Goal: Task Accomplishment & Management: Manage account settings

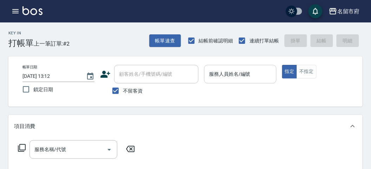
click at [217, 73] on input "服務人員姓名/編號" at bounding box center [240, 74] width 66 height 12
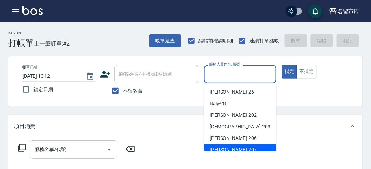
click at [227, 147] on span "[PERSON_NAME] -207" at bounding box center [233, 150] width 47 height 7
type input "[PERSON_NAME]-207"
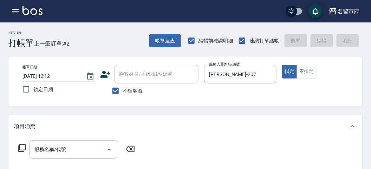
click at [23, 148] on icon at bounding box center [22, 148] width 8 height 8
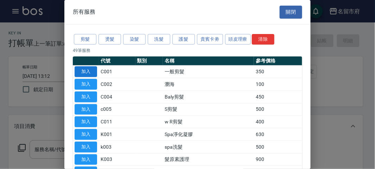
click at [93, 72] on button "加入" at bounding box center [86, 71] width 23 height 11
type input "一般剪髮(C001)"
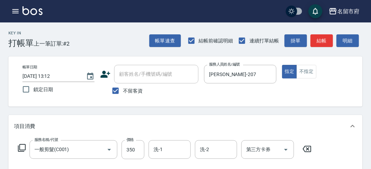
click at [20, 152] on icon at bounding box center [22, 149] width 8 height 8
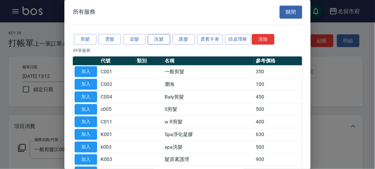
click at [158, 39] on button "洗髮" at bounding box center [159, 39] width 23 height 11
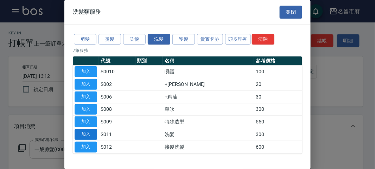
click at [91, 134] on button "加入" at bounding box center [86, 134] width 23 height 11
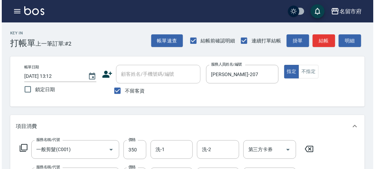
scroll to position [233, 0]
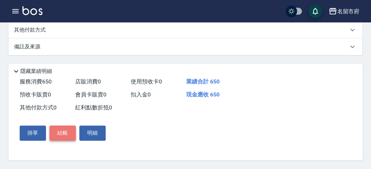
click at [68, 139] on button "結帳" at bounding box center [63, 133] width 26 height 15
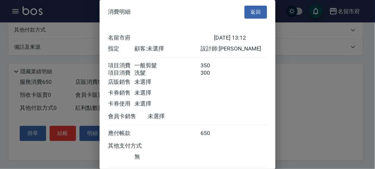
scroll to position [47, 0]
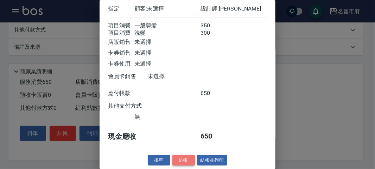
click at [185, 162] on button "結帳" at bounding box center [183, 160] width 23 height 11
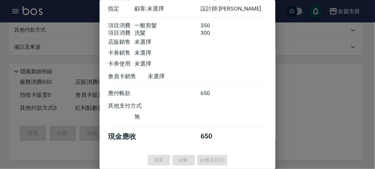
type input "[DATE] 13:56"
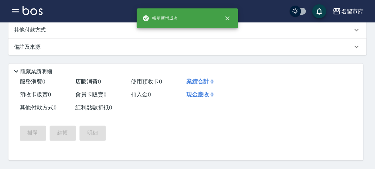
scroll to position [0, 0]
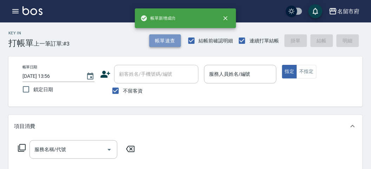
click at [169, 39] on button "帳單速查" at bounding box center [165, 40] width 32 height 13
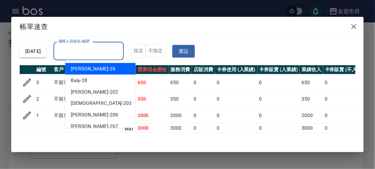
click at [94, 57] on input "服務人員姓名/編號" at bounding box center [89, 51] width 64 height 12
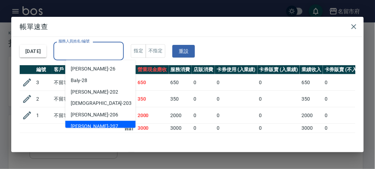
click at [94, 127] on div "[PERSON_NAME] -207" at bounding box center [100, 127] width 70 height 12
type input "[PERSON_NAME]-207"
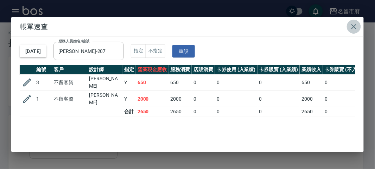
click at [352, 23] on icon "button" at bounding box center [354, 27] width 8 height 8
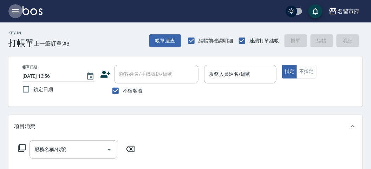
click at [11, 11] on button "button" at bounding box center [15, 11] width 14 height 14
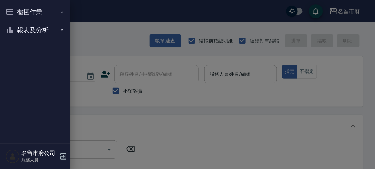
click at [14, 31] on button "報表及分析" at bounding box center [35, 30] width 65 height 18
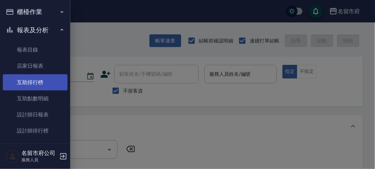
scroll to position [21, 0]
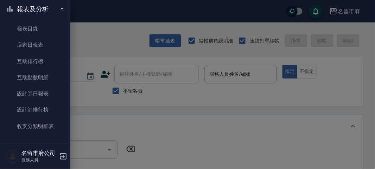
drag, startPoint x: 27, startPoint y: 108, endPoint x: 203, endPoint y: 107, distance: 176.2
click at [27, 109] on link "設計師排行榜" at bounding box center [35, 110] width 65 height 16
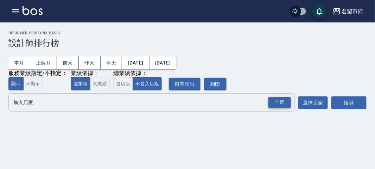
click at [277, 101] on div "全選" at bounding box center [279, 102] width 23 height 11
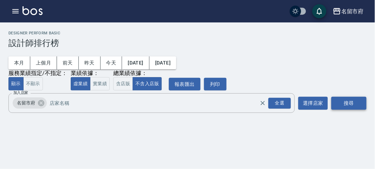
click at [350, 104] on button "搜尋" at bounding box center [348, 103] width 35 height 13
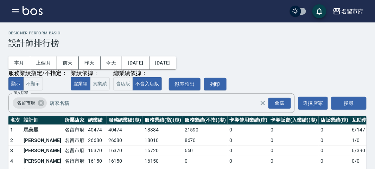
scroll to position [62, 0]
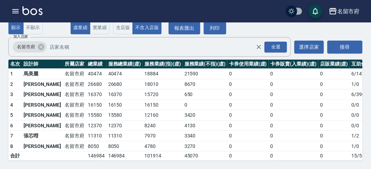
click at [18, 12] on icon "button" at bounding box center [15, 11] width 8 height 8
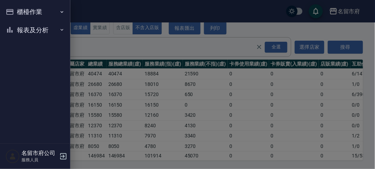
click at [30, 33] on button "報表及分析" at bounding box center [35, 30] width 65 height 18
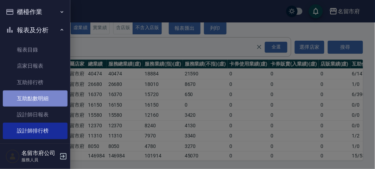
click at [39, 96] on link "互助點數明細" at bounding box center [35, 99] width 65 height 16
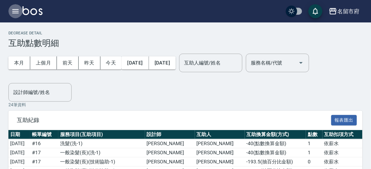
click at [14, 11] on icon "button" at bounding box center [15, 11] width 8 height 8
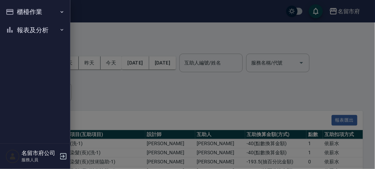
click at [25, 31] on button "報表及分析" at bounding box center [35, 30] width 65 height 18
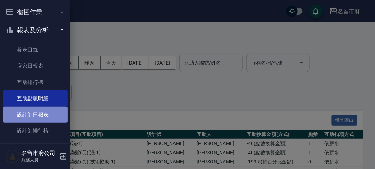
click at [36, 113] on link "設計師日報表" at bounding box center [35, 115] width 65 height 16
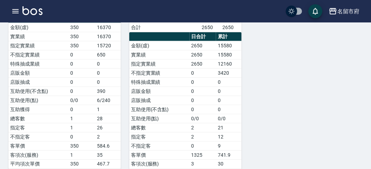
scroll to position [132, 0]
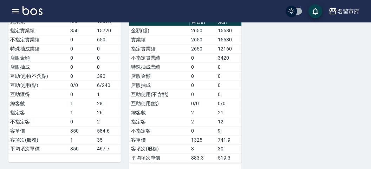
click at [38, 9] on img at bounding box center [33, 10] width 20 height 9
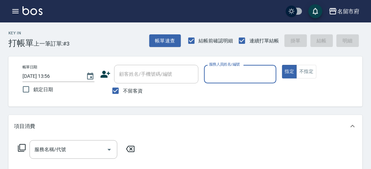
drag, startPoint x: 260, startPoint y: 72, endPoint x: 259, endPoint y: 83, distance: 10.2
click at [260, 73] on input "服務人員姓名/編號" at bounding box center [240, 74] width 66 height 12
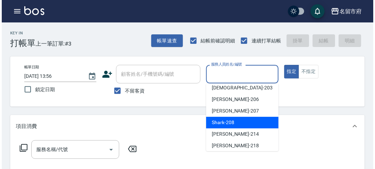
scroll to position [65, 0]
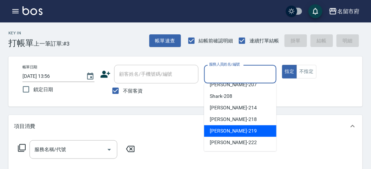
drag, startPoint x: 254, startPoint y: 131, endPoint x: 251, endPoint y: 136, distance: 5.9
click at [254, 133] on div "[PERSON_NAME] -219" at bounding box center [240, 132] width 72 height 12
type input "[PERSON_NAME]-219"
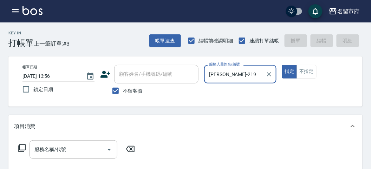
click at [24, 147] on icon at bounding box center [22, 148] width 8 height 8
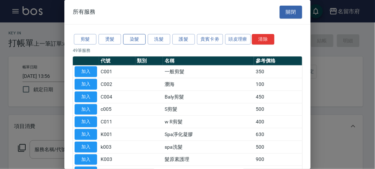
click at [145, 39] on button "染髮" at bounding box center [134, 39] width 23 height 11
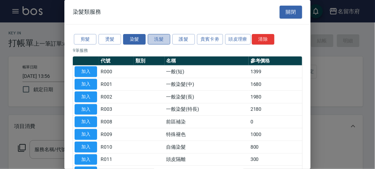
click at [169, 42] on button "洗髮" at bounding box center [159, 39] width 23 height 11
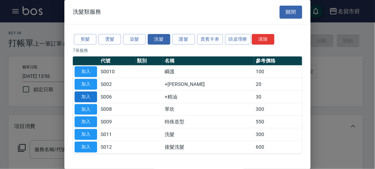
click at [80, 93] on button "加入" at bounding box center [86, 97] width 23 height 11
type input "+精油(S006)"
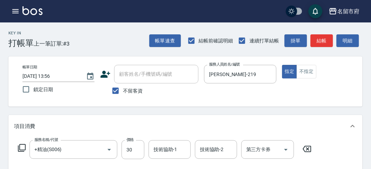
click at [21, 150] on icon at bounding box center [22, 148] width 8 height 8
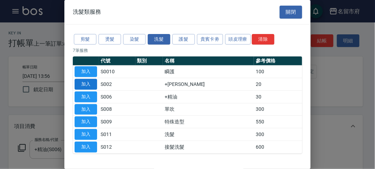
click at [83, 88] on button "加入" at bounding box center [86, 84] width 23 height 11
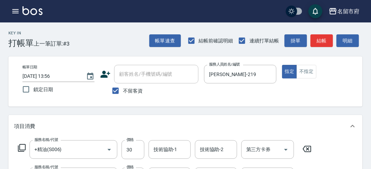
click at [22, 150] on icon at bounding box center [22, 149] width 8 height 8
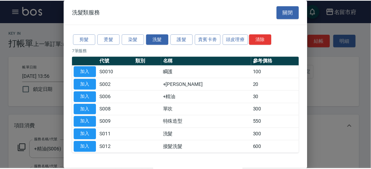
scroll to position [21, 0]
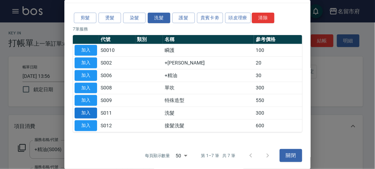
click at [89, 112] on button "加入" at bounding box center [86, 113] width 23 height 11
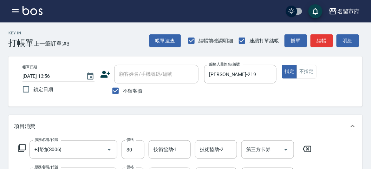
scroll to position [117, 0]
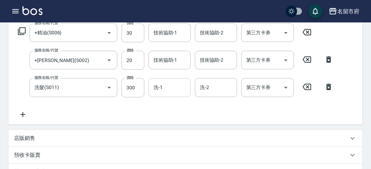
click at [175, 89] on input "洗-1" at bounding box center [170, 88] width 36 height 12
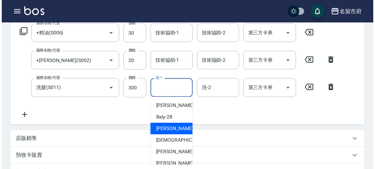
scroll to position [261, 0]
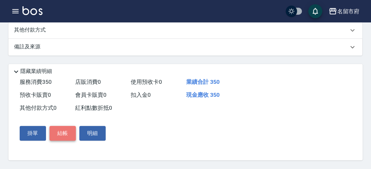
click at [69, 130] on button "結帳" at bounding box center [63, 134] width 26 height 15
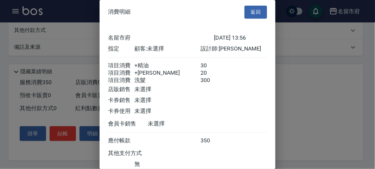
scroll to position [55, 0]
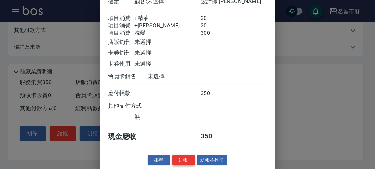
click at [181, 158] on button "結帳" at bounding box center [183, 160] width 23 height 11
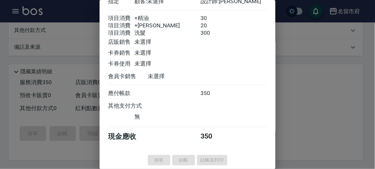
type input "[DATE] 14:07"
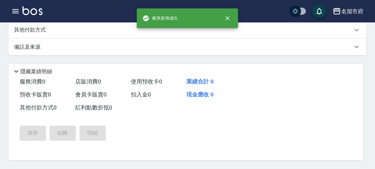
scroll to position [0, 0]
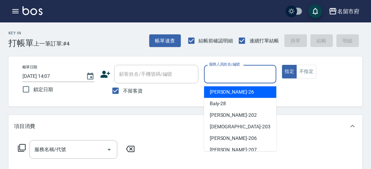
drag, startPoint x: 236, startPoint y: 78, endPoint x: 238, endPoint y: 126, distance: 47.2
click at [236, 79] on input "服務人員姓名/編號" at bounding box center [240, 74] width 66 height 12
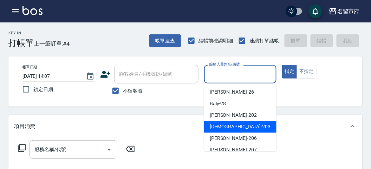
drag, startPoint x: 237, startPoint y: 126, endPoint x: 178, endPoint y: 127, distance: 59.1
click at [237, 126] on div "聖德 -203" at bounding box center [240, 127] width 72 height 12
type input "聖德-203"
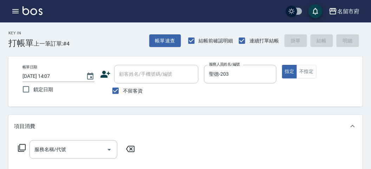
drag, startPoint x: 21, startPoint y: 145, endPoint x: 230, endPoint y: 36, distance: 235.0
click at [36, 142] on div "服務名稱/代號 服務名稱/代號" at bounding box center [76, 150] width 125 height 19
click at [24, 150] on icon at bounding box center [22, 148] width 8 height 8
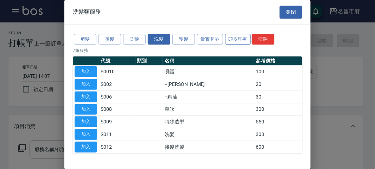
click at [240, 39] on button "頭皮理療" at bounding box center [238, 39] width 26 height 11
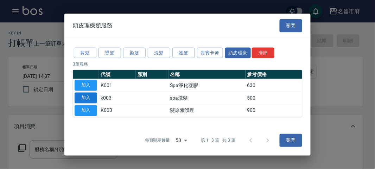
click at [83, 95] on button "加入" at bounding box center [86, 98] width 23 height 11
type input "spa洗髮(k003)"
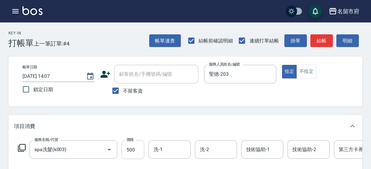
click at [136, 147] on input "500" at bounding box center [133, 150] width 23 height 19
type input "520"
click at [347, 43] on button "明細" at bounding box center [348, 40] width 23 height 13
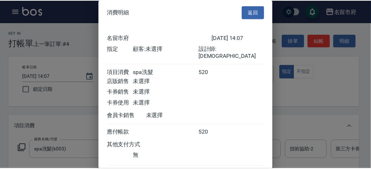
scroll to position [39, 0]
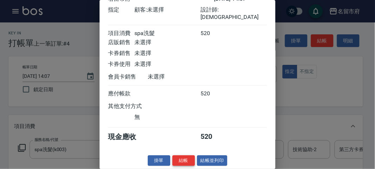
click at [182, 162] on button "結帳" at bounding box center [183, 161] width 23 height 11
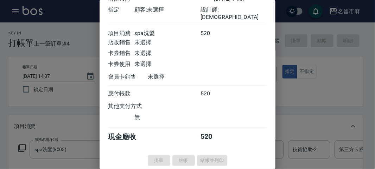
type input "[DATE] 14:51"
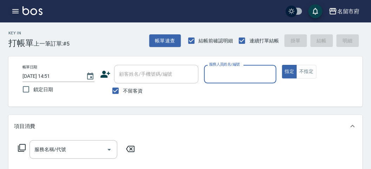
click at [17, 14] on icon "button" at bounding box center [15, 11] width 8 height 8
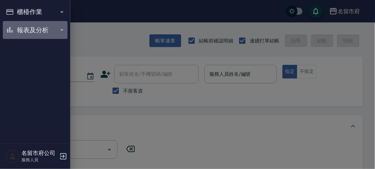
click at [21, 30] on button "報表及分析" at bounding box center [35, 30] width 65 height 18
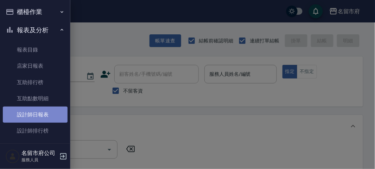
click at [36, 112] on link "設計師日報表" at bounding box center [35, 115] width 65 height 16
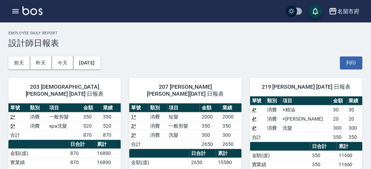
click at [17, 11] on icon "button" at bounding box center [15, 11] width 6 height 4
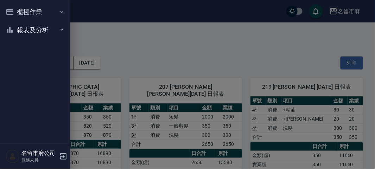
click at [16, 20] on ul "櫃檯作業 打帳單 帳單列表 現金收支登錄 高階收支登錄 材料自購登錄 每日結帳 報表及分析 報表目錄 店家日報表 互助排行榜 互助點數明細 設計師日報表 設計…" at bounding box center [35, 21] width 65 height 42
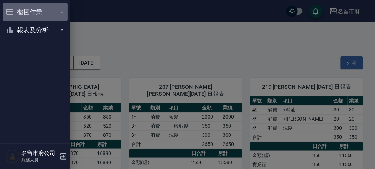
click at [18, 15] on button "櫃檯作業" at bounding box center [35, 12] width 65 height 18
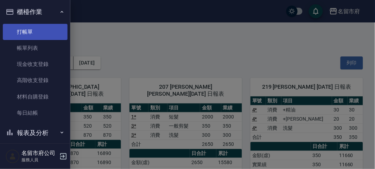
click at [24, 26] on link "打帳單" at bounding box center [35, 32] width 65 height 16
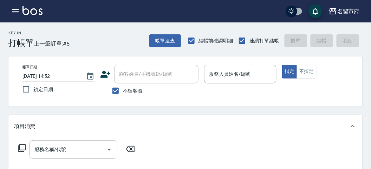
click at [114, 47] on div "Key In 打帳單 上一筆訂單:#5 帳單速查 結帳前確認明細 連續打單結帳 掛單 結帳 明細" at bounding box center [181, 36] width 363 height 26
click at [99, 44] on div "Key In 打帳單 上一筆訂單:#5 帳單速查 結帳前確認明細 連續打單結帳 掛單 結帳 明細" at bounding box center [181, 36] width 363 height 26
click at [253, 72] on input "服務人員姓名/編號" at bounding box center [240, 74] width 66 height 12
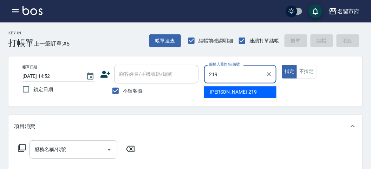
type input "[PERSON_NAME]-219"
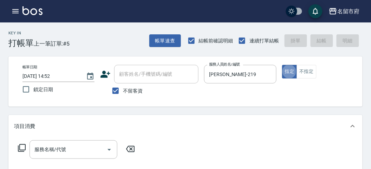
type button "true"
click at [20, 146] on icon at bounding box center [22, 148] width 8 height 8
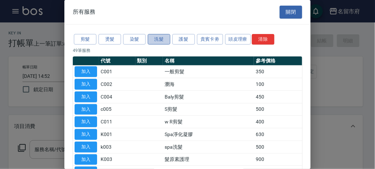
click at [159, 40] on button "洗髮" at bounding box center [159, 39] width 23 height 11
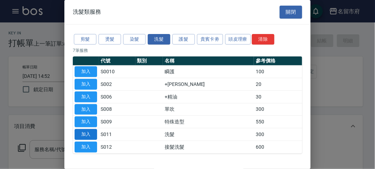
click at [88, 132] on button "加入" at bounding box center [86, 134] width 23 height 11
type input "洗髮(S011)"
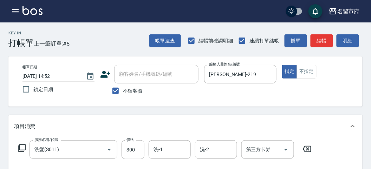
click at [20, 149] on icon at bounding box center [22, 148] width 8 height 8
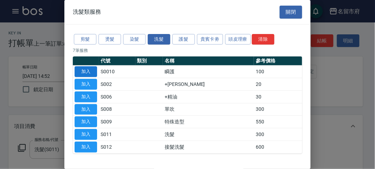
click at [92, 73] on button "加入" at bounding box center [86, 71] width 23 height 11
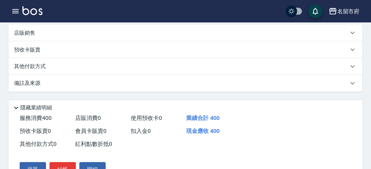
scroll to position [233, 0]
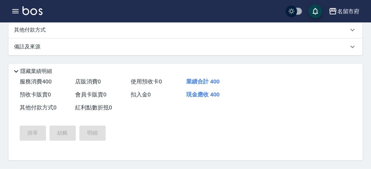
type input "[DATE] 14:57"
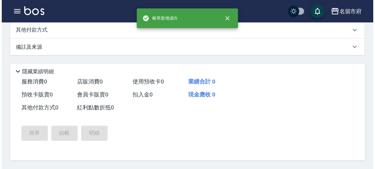
scroll to position [0, 0]
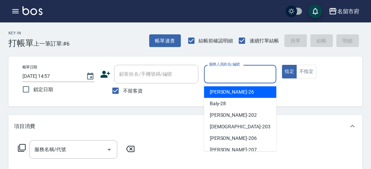
click at [208, 75] on input "服務人員姓名/編號" at bounding box center [240, 74] width 66 height 12
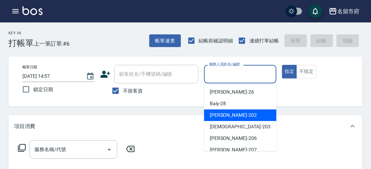
click at [220, 115] on span "[PERSON_NAME] -202" at bounding box center [233, 115] width 47 height 7
type input "[PERSON_NAME]-202"
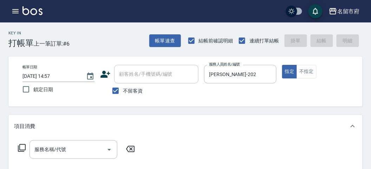
click at [23, 146] on icon at bounding box center [22, 148] width 8 height 8
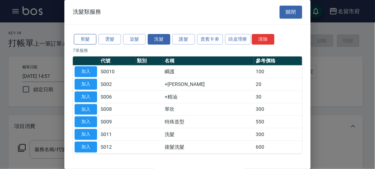
click at [88, 41] on button "剪髮" at bounding box center [85, 39] width 23 height 11
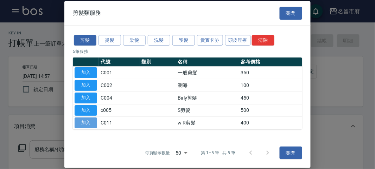
click at [88, 125] on button "加入" at bounding box center [86, 123] width 23 height 11
type input "w R剪髮(C011)"
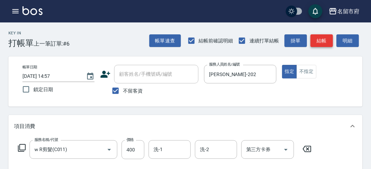
click at [321, 39] on button "結帳" at bounding box center [322, 40] width 23 height 13
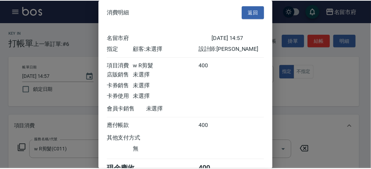
scroll to position [39, 0]
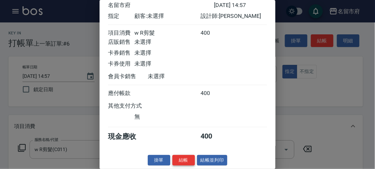
drag, startPoint x: 188, startPoint y: 158, endPoint x: 191, endPoint y: 147, distance: 11.0
click at [188, 158] on button "結帳" at bounding box center [183, 160] width 23 height 11
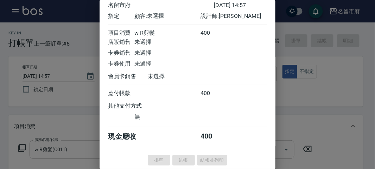
type input "[DATE] 15:00"
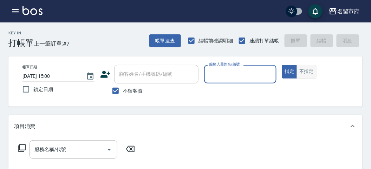
click at [310, 72] on button "不指定" at bounding box center [307, 72] width 20 height 14
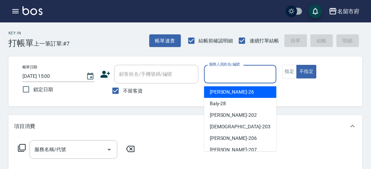
click at [232, 74] on input "服務人員姓名/編號" at bounding box center [240, 74] width 66 height 12
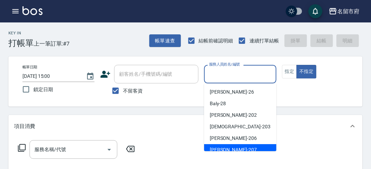
click at [229, 150] on span "[PERSON_NAME] -207" at bounding box center [233, 150] width 47 height 7
type input "[PERSON_NAME]-207"
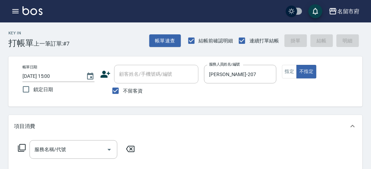
click at [21, 152] on icon at bounding box center [22, 149] width 8 height 8
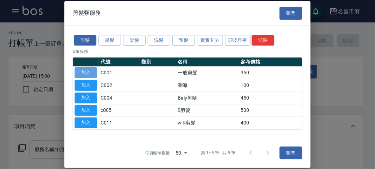
click at [95, 72] on button "加入" at bounding box center [86, 73] width 23 height 11
type input "一般剪髮(C001)"
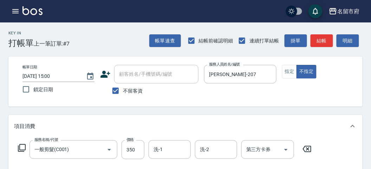
click at [18, 147] on icon at bounding box center [22, 148] width 8 height 8
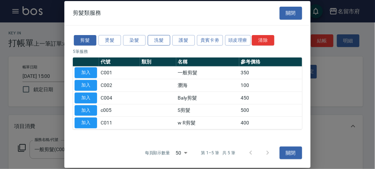
click at [161, 42] on button "洗髮" at bounding box center [159, 40] width 23 height 11
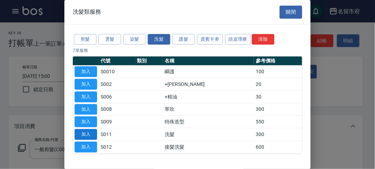
click at [90, 136] on button "加入" at bounding box center [86, 134] width 23 height 11
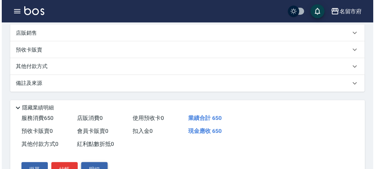
scroll to position [233, 0]
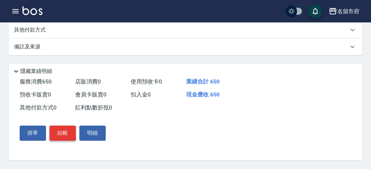
click at [66, 133] on button "結帳" at bounding box center [63, 133] width 26 height 15
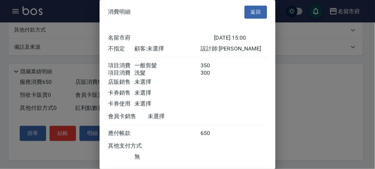
scroll to position [47, 0]
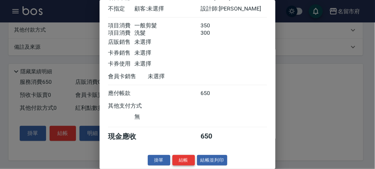
click at [183, 163] on button "結帳" at bounding box center [183, 160] width 23 height 11
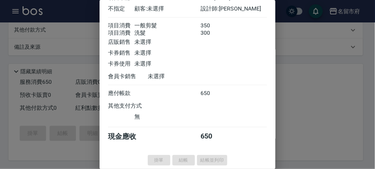
type input "[DATE] 15:04"
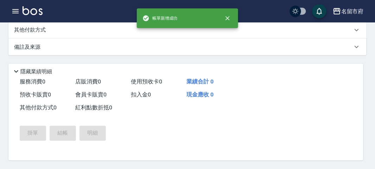
scroll to position [0, 0]
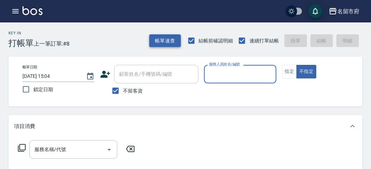
click at [171, 43] on button "帳單速查" at bounding box center [165, 40] width 32 height 13
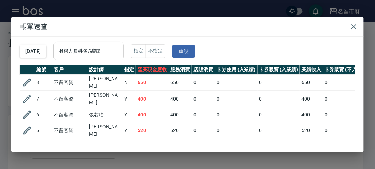
click at [121, 50] on input "服務人員姓名/編號" at bounding box center [89, 51] width 64 height 12
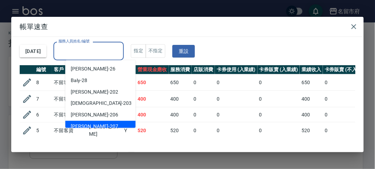
click at [95, 123] on div "[PERSON_NAME] -207" at bounding box center [100, 127] width 70 height 12
type input "[PERSON_NAME]-207"
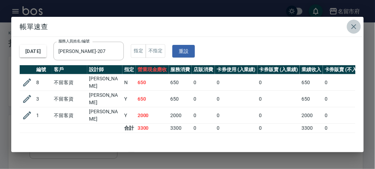
click at [352, 29] on icon "button" at bounding box center [354, 27] width 8 height 8
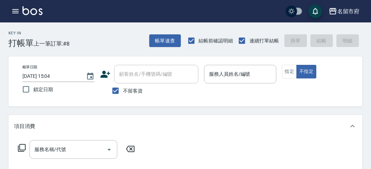
click at [16, 11] on icon "button" at bounding box center [15, 11] width 8 height 8
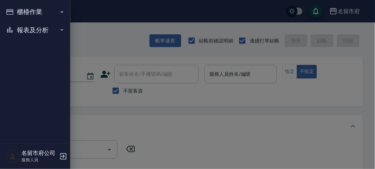
click at [18, 27] on button "報表及分析" at bounding box center [35, 30] width 65 height 18
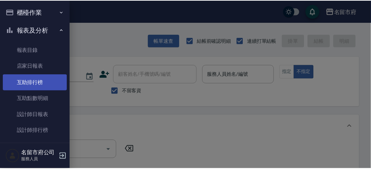
scroll to position [23, 0]
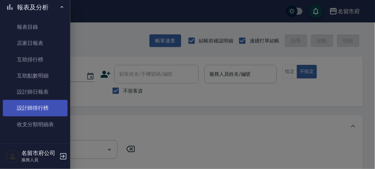
click at [32, 108] on link "設計師排行榜" at bounding box center [35, 108] width 65 height 16
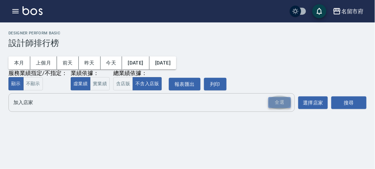
click at [283, 103] on div "全選" at bounding box center [279, 102] width 23 height 11
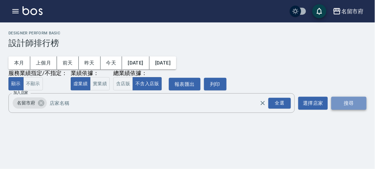
click at [355, 103] on button "搜尋" at bounding box center [348, 103] width 35 height 13
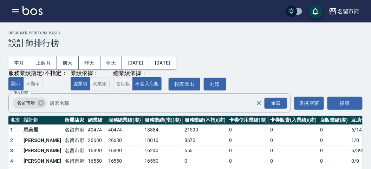
click at [12, 13] on icon "button" at bounding box center [15, 11] width 8 height 8
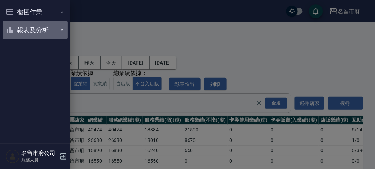
click at [21, 28] on button "報表及分析" at bounding box center [35, 30] width 65 height 18
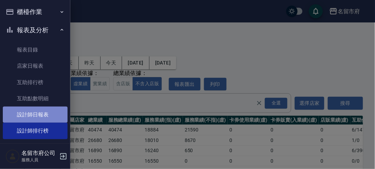
click at [44, 115] on link "設計師日報表" at bounding box center [35, 115] width 65 height 16
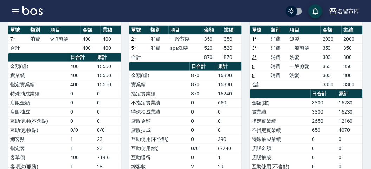
scroll to position [156, 0]
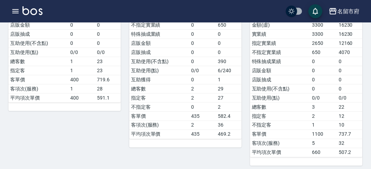
click at [34, 13] on img at bounding box center [33, 10] width 20 height 9
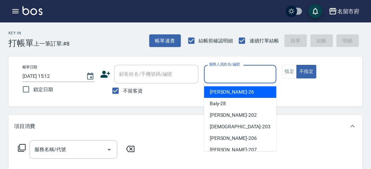
click at [232, 76] on input "服務人員姓名/編號" at bounding box center [240, 74] width 66 height 12
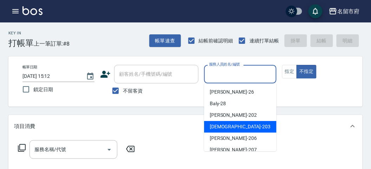
drag, startPoint x: 213, startPoint y: 126, endPoint x: 193, endPoint y: 129, distance: 20.3
click at [213, 126] on span "聖德 -203" at bounding box center [240, 126] width 61 height 7
type input "聖德-203"
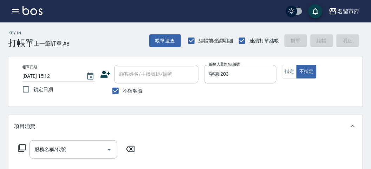
click at [22, 149] on icon at bounding box center [22, 148] width 8 height 8
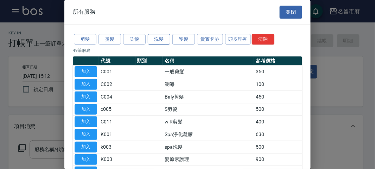
click at [159, 34] on button "洗髮" at bounding box center [159, 39] width 23 height 11
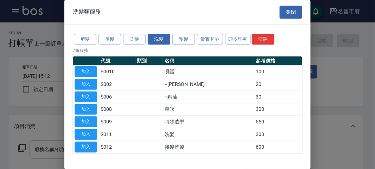
click at [83, 137] on button "加入" at bounding box center [86, 134] width 23 height 11
type input "洗髮(S011)"
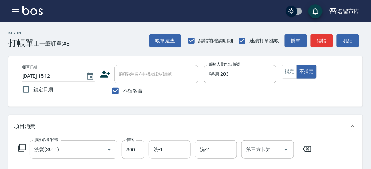
drag, startPoint x: 134, startPoint y: 149, endPoint x: 156, endPoint y: 146, distance: 22.0
click at [134, 149] on input "300" at bounding box center [133, 150] width 23 height 19
type input "330"
click at [338, 40] on button "明細" at bounding box center [348, 40] width 23 height 13
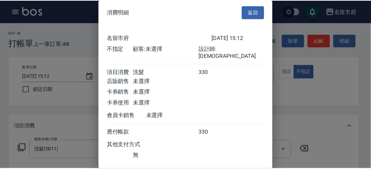
scroll to position [39, 0]
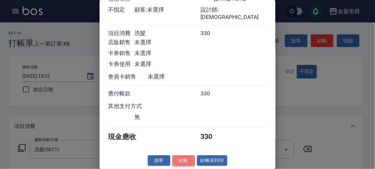
click at [179, 161] on button "結帳" at bounding box center [183, 161] width 23 height 11
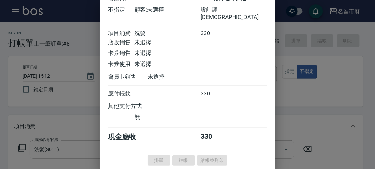
type input "[DATE] 15:44"
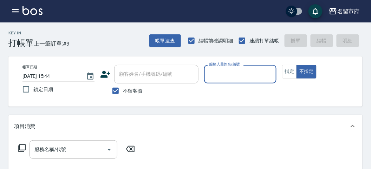
click at [97, 32] on div "Key In 打帳單 上一筆訂單:#9 帳單速查 結帳前確認明細 連續打單結帳 掛單 結帳 明細" at bounding box center [181, 36] width 363 height 26
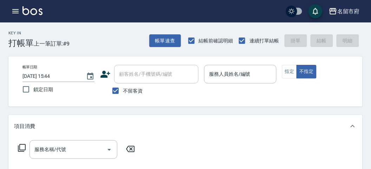
scroll to position [148, 0]
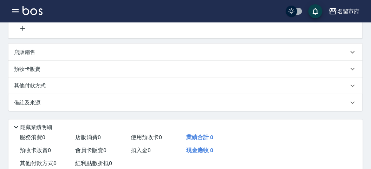
drag, startPoint x: 148, startPoint y: 58, endPoint x: 110, endPoint y: 8, distance: 62.7
click at [110, 8] on div "名留市府 登出" at bounding box center [185, 11] width 371 height 23
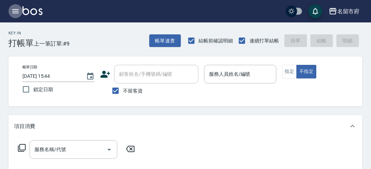
click at [12, 13] on icon "button" at bounding box center [15, 11] width 8 height 8
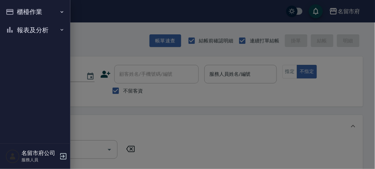
click at [23, 29] on button "報表及分析" at bounding box center [35, 30] width 65 height 18
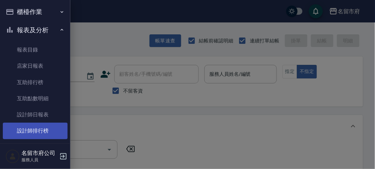
click at [49, 127] on link "設計師排行榜" at bounding box center [35, 131] width 65 height 16
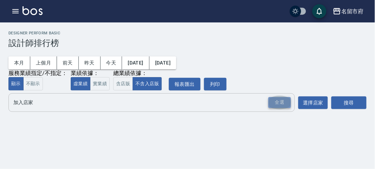
click at [278, 106] on div "全選" at bounding box center [279, 102] width 23 height 11
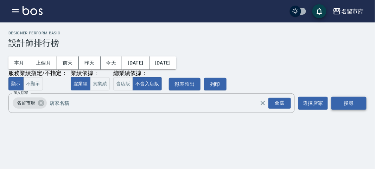
click at [343, 104] on button "搜尋" at bounding box center [348, 103] width 35 height 13
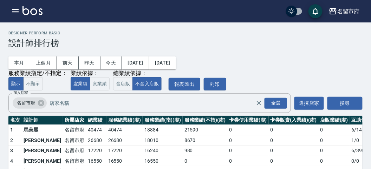
scroll to position [62, 0]
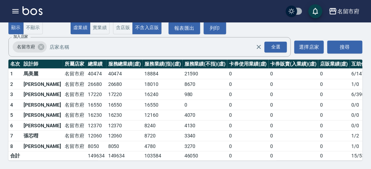
click at [38, 15] on img at bounding box center [33, 10] width 20 height 9
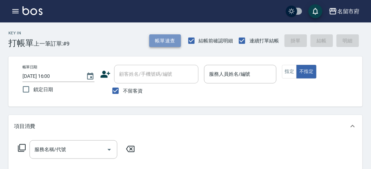
click at [163, 44] on button "帳單速查" at bounding box center [165, 40] width 32 height 13
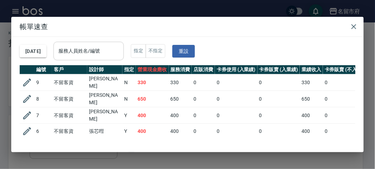
click at [121, 54] on input "服務人員姓名/編號" at bounding box center [89, 51] width 64 height 12
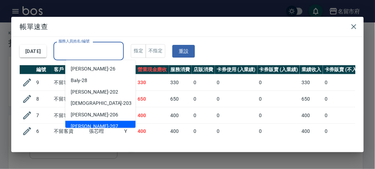
click at [109, 122] on div "[PERSON_NAME] -207" at bounding box center [100, 127] width 70 height 12
type input "[PERSON_NAME]-207"
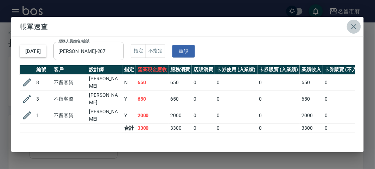
click at [354, 31] on icon "button" at bounding box center [354, 27] width 8 height 8
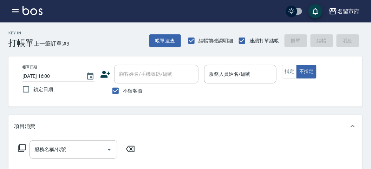
click at [238, 77] on input "服務人員姓名/編號" at bounding box center [240, 74] width 66 height 12
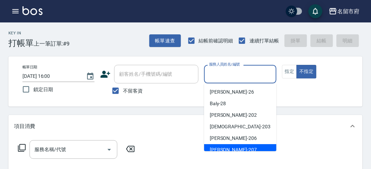
click at [229, 149] on div "[PERSON_NAME] -207" at bounding box center [240, 151] width 72 height 12
type input "[PERSON_NAME]-207"
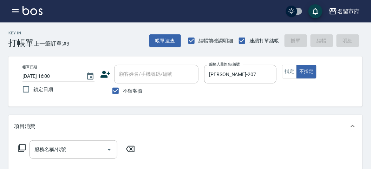
click at [20, 148] on icon at bounding box center [22, 148] width 8 height 8
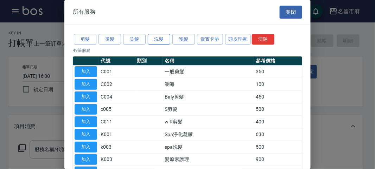
click at [159, 38] on button "洗髮" at bounding box center [159, 39] width 23 height 11
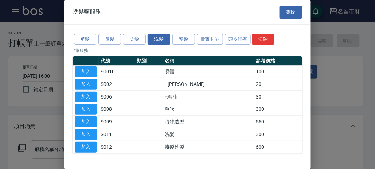
click at [242, 33] on div "剪髮 燙髮 染髮 洗髮 護髮 貴賓卡劵 頭皮理療 清除" at bounding box center [187, 39] width 229 height 13
click at [242, 36] on button "頭皮理療" at bounding box center [238, 39] width 26 height 11
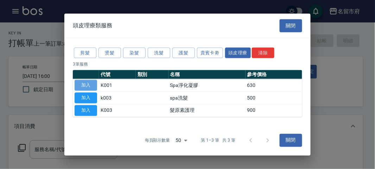
click at [95, 88] on button "加入" at bounding box center [86, 85] width 23 height 11
type input "Spa淨化凝膠(K001)"
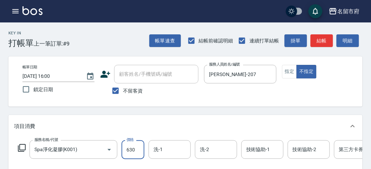
click at [129, 145] on input "630" at bounding box center [133, 150] width 23 height 19
type input "650"
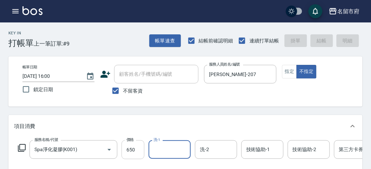
type input "[DATE] 16:40"
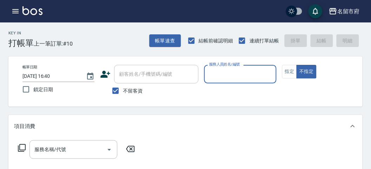
click at [237, 78] on input "服務人員姓名/編號" at bounding box center [240, 74] width 66 height 12
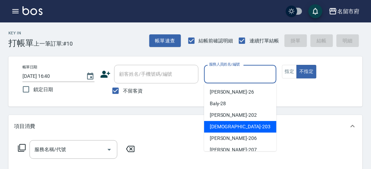
click at [219, 124] on span "聖德 -203" at bounding box center [240, 126] width 61 height 7
type input "聖德-203"
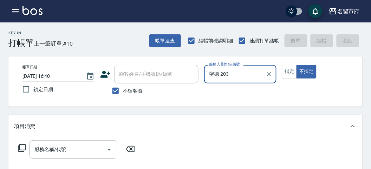
click at [22, 148] on icon at bounding box center [22, 148] width 8 height 8
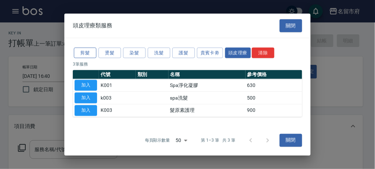
drag, startPoint x: 88, startPoint y: 43, endPoint x: 86, endPoint y: 51, distance: 8.5
click at [87, 50] on div "剪髮 燙髮 染髮 洗髮 護髮 貴賓卡劵 頭皮理療 清除 3 筆服務 代號 類別 名稱 參考價格 加入 K001 Spa淨化凝膠 630 加入 k003 spa…" at bounding box center [187, 82] width 246 height 88
click at [85, 53] on button "剪髮" at bounding box center [85, 52] width 23 height 11
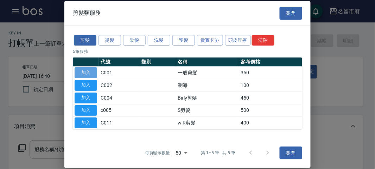
click at [86, 69] on button "加入" at bounding box center [86, 73] width 23 height 11
type input "一般剪髮(C001)"
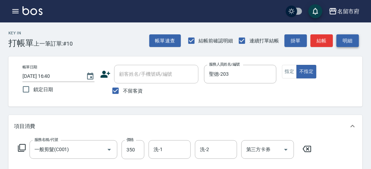
click at [342, 43] on button "明細" at bounding box center [348, 40] width 23 height 13
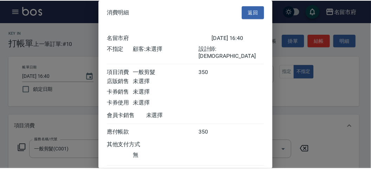
scroll to position [39, 0]
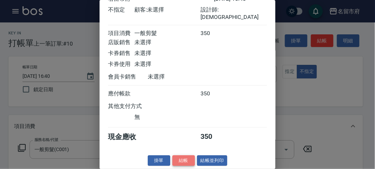
click at [182, 159] on button "結帳" at bounding box center [183, 161] width 23 height 11
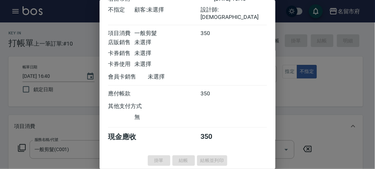
type input "[DATE] 17:06"
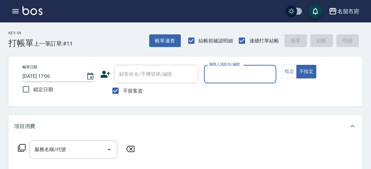
click at [11, 11] on button "button" at bounding box center [15, 11] width 14 height 14
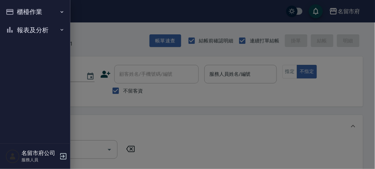
click at [23, 29] on button "報表及分析" at bounding box center [35, 30] width 65 height 18
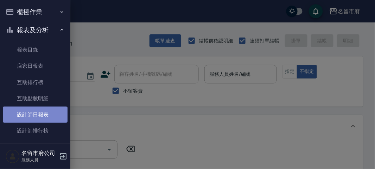
click at [38, 115] on link "設計師日報表" at bounding box center [35, 115] width 65 height 16
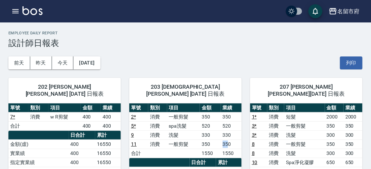
drag, startPoint x: 221, startPoint y: 136, endPoint x: 229, endPoint y: 135, distance: 8.2
click at [229, 140] on tr "11 消費 一般剪髮 350 350" at bounding box center [185, 144] width 113 height 9
click at [229, 140] on td "350" at bounding box center [231, 144] width 21 height 9
drag, startPoint x: 220, startPoint y: 127, endPoint x: 231, endPoint y: 127, distance: 10.5
click at [231, 131] on tr "9 消費 洗髮 330 330" at bounding box center [185, 135] width 113 height 9
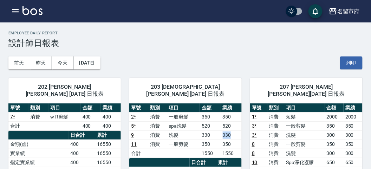
click at [231, 131] on td "330" at bounding box center [231, 135] width 21 height 9
drag, startPoint x: 224, startPoint y: 133, endPoint x: 230, endPoint y: 134, distance: 6.0
click at [230, 140] on td "350" at bounding box center [231, 144] width 21 height 9
click at [239, 140] on td "350" at bounding box center [231, 144] width 21 height 9
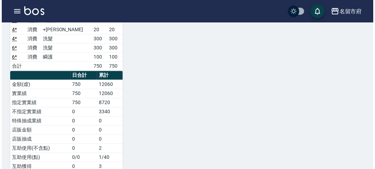
scroll to position [312, 0]
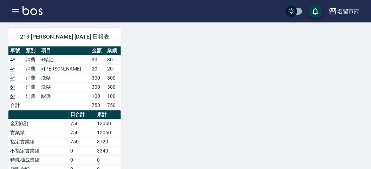
click at [14, 12] on icon "button" at bounding box center [15, 11] width 8 height 8
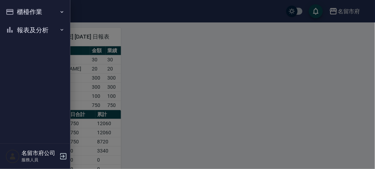
click at [14, 12] on button "櫃檯作業" at bounding box center [35, 12] width 65 height 18
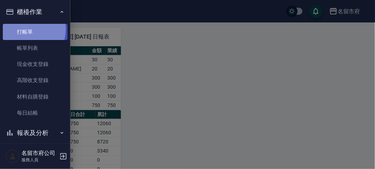
click at [20, 29] on link "打帳單" at bounding box center [35, 32] width 65 height 16
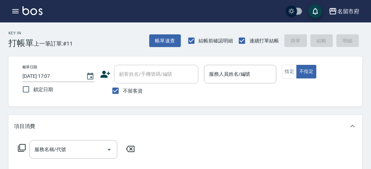
click at [116, 47] on div "Key In 打帳單 上一筆訂單:#11 帳單速查 結帳前確認明細 連續打單結帳 掛單 結帳 明細" at bounding box center [181, 36] width 363 height 26
click at [255, 82] on div "服務人員姓名/編號" at bounding box center [240, 74] width 72 height 19
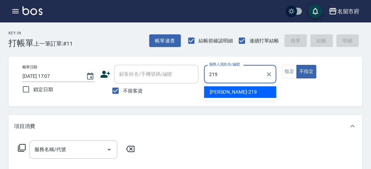
type input "[PERSON_NAME]-219"
type button "false"
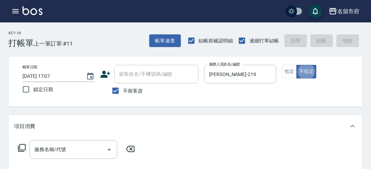
click at [25, 142] on div "服務名稱/代號 服務名稱/代號" at bounding box center [76, 150] width 125 height 19
click at [20, 150] on icon at bounding box center [22, 148] width 8 height 8
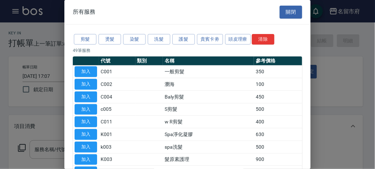
click at [20, 150] on div at bounding box center [187, 84] width 375 height 169
click at [241, 35] on button "頭皮理療" at bounding box center [238, 39] width 26 height 11
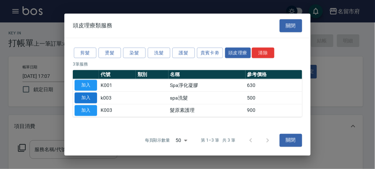
click at [83, 96] on button "加入" at bounding box center [86, 98] width 23 height 11
type input "spa洗髮(k003)"
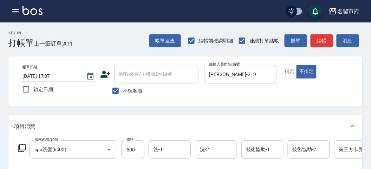
click at [21, 146] on icon at bounding box center [22, 148] width 8 height 8
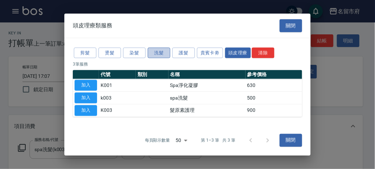
click at [162, 52] on button "洗髮" at bounding box center [159, 52] width 23 height 11
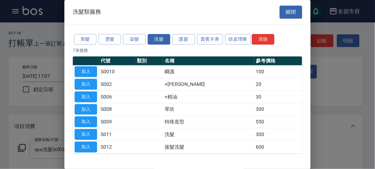
drag, startPoint x: 84, startPoint y: 81, endPoint x: 106, endPoint y: 80, distance: 21.5
click at [86, 83] on button "加入" at bounding box center [86, 84] width 23 height 11
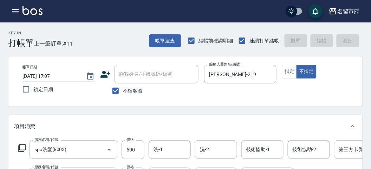
type input "[DATE] 17:11"
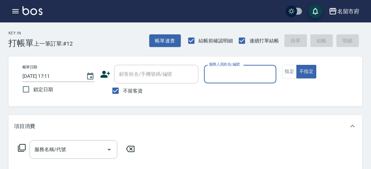
click at [16, 14] on icon "button" at bounding box center [15, 11] width 8 height 8
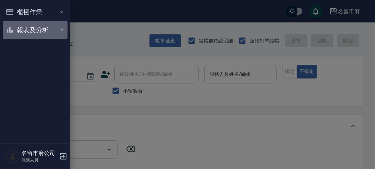
click at [21, 25] on button "報表及分析" at bounding box center [35, 30] width 65 height 18
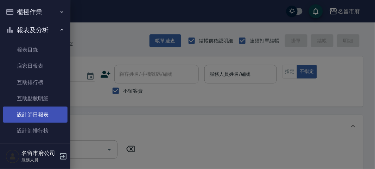
scroll to position [17, 0]
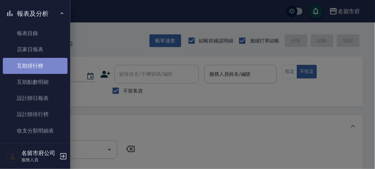
click at [44, 62] on link "互助排行榜" at bounding box center [35, 66] width 65 height 16
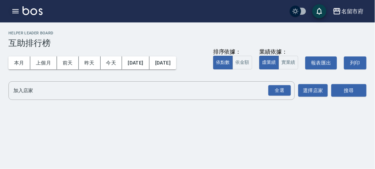
click at [18, 14] on icon "button" at bounding box center [15, 11] width 8 height 8
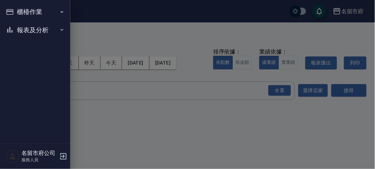
click at [35, 13] on button "櫃檯作業" at bounding box center [35, 12] width 65 height 18
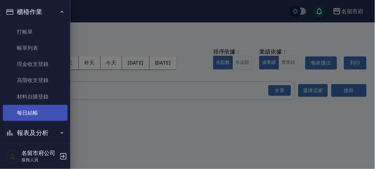
scroll to position [6, 0]
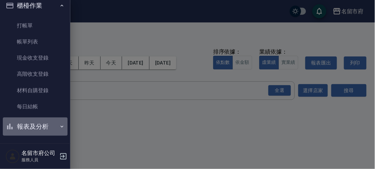
click at [52, 121] on button "報表及分析" at bounding box center [35, 127] width 65 height 18
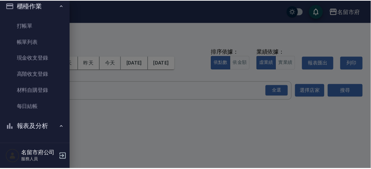
scroll to position [126, 0]
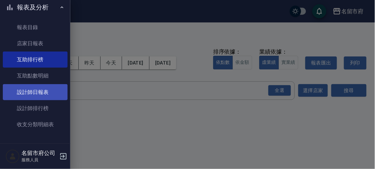
click at [44, 86] on link "設計師日報表" at bounding box center [35, 92] width 65 height 16
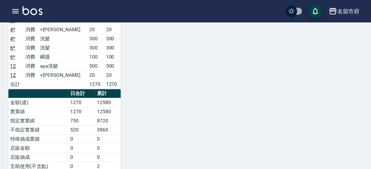
scroll to position [312, 0]
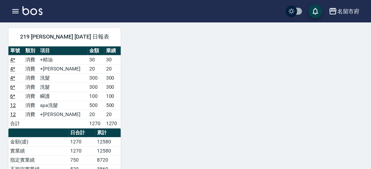
click at [34, 12] on img at bounding box center [33, 10] width 20 height 9
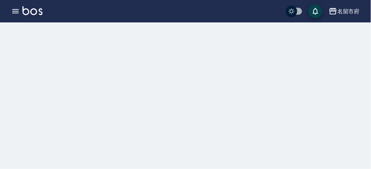
click at [34, 12] on img at bounding box center [33, 10] width 20 height 9
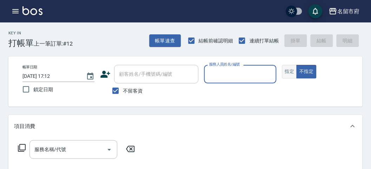
click at [290, 68] on button "指定" at bounding box center [289, 72] width 15 height 14
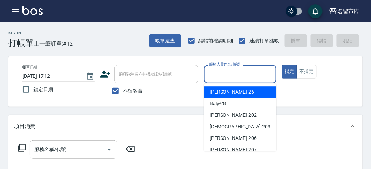
click at [257, 76] on input "服務人員姓名/編號" at bounding box center [240, 74] width 66 height 12
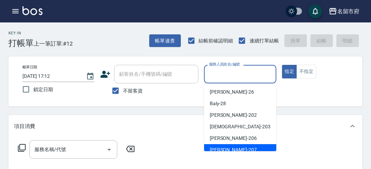
click at [218, 150] on span "[PERSON_NAME] -207" at bounding box center [233, 150] width 47 height 7
type input "[PERSON_NAME]-207"
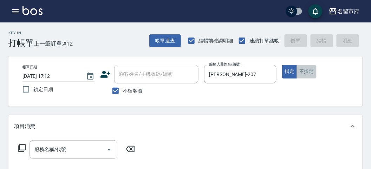
click at [308, 71] on button "不指定" at bounding box center [307, 72] width 20 height 14
click at [24, 149] on icon at bounding box center [22, 148] width 8 height 8
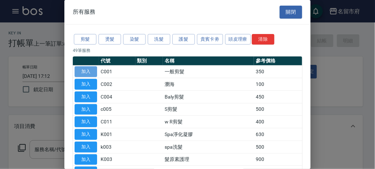
click at [88, 69] on button "加入" at bounding box center [86, 71] width 23 height 11
type input "一般剪髮(C001)"
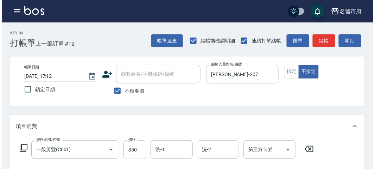
scroll to position [206, 0]
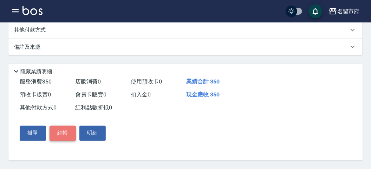
click at [69, 138] on button "結帳" at bounding box center [63, 133] width 26 height 15
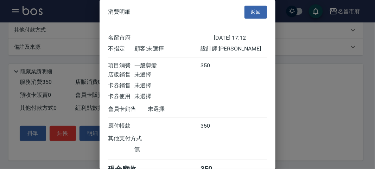
scroll to position [39, 0]
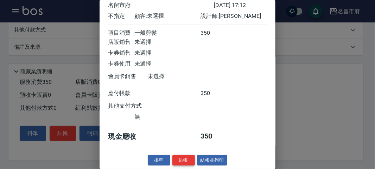
click at [175, 162] on button "結帳" at bounding box center [183, 160] width 23 height 11
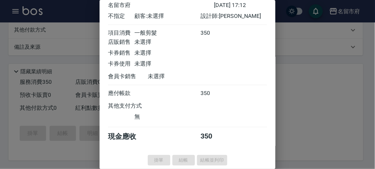
type input "[DATE] 17:23"
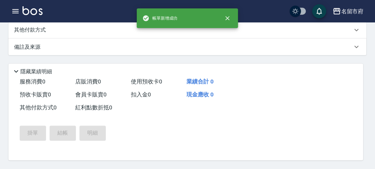
scroll to position [0, 0]
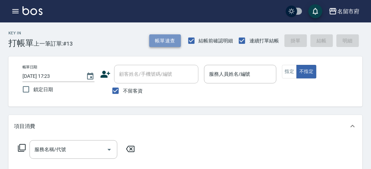
click at [164, 41] on button "帳單速查" at bounding box center [165, 40] width 32 height 13
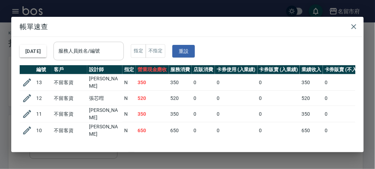
click at [109, 57] on div "服務人員姓名/編號" at bounding box center [88, 51] width 70 height 19
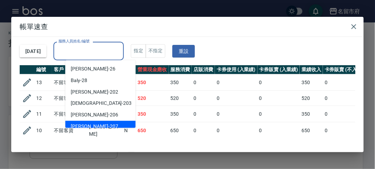
click at [115, 123] on div "[PERSON_NAME] -207" at bounding box center [100, 127] width 70 height 12
type input "[PERSON_NAME]-207"
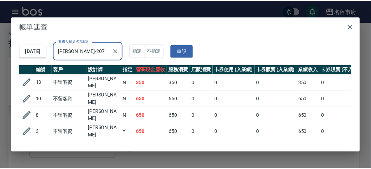
scroll to position [27, 0]
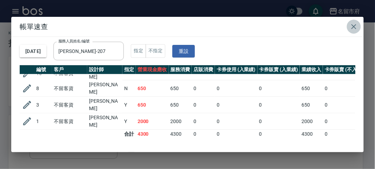
drag, startPoint x: 357, startPoint y: 28, endPoint x: 356, endPoint y: 33, distance: 5.0
click at [357, 27] on icon "button" at bounding box center [354, 27] width 8 height 8
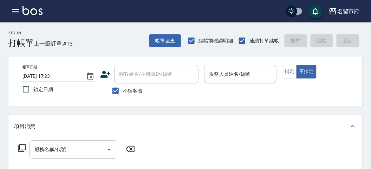
click at [17, 13] on icon "button" at bounding box center [15, 11] width 6 height 4
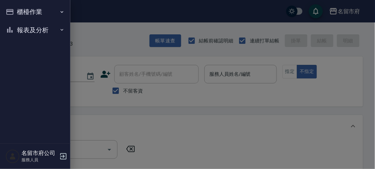
click at [18, 13] on button "櫃檯作業" at bounding box center [35, 12] width 65 height 18
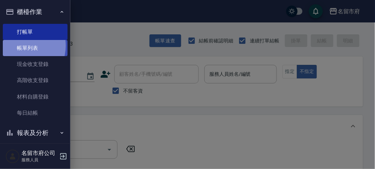
click at [20, 46] on link "帳單列表" at bounding box center [35, 48] width 65 height 16
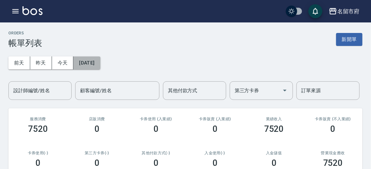
click at [100, 64] on button "[DATE]" at bounding box center [86, 63] width 27 height 13
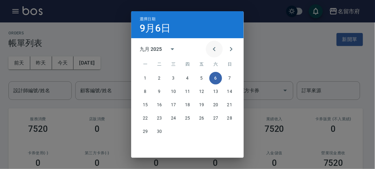
click at [219, 49] on button "Previous month" at bounding box center [214, 49] width 17 height 17
click at [216, 47] on icon "Previous month" at bounding box center [214, 49] width 8 height 8
click at [216, 48] on icon "Previous month" at bounding box center [214, 49] width 8 height 8
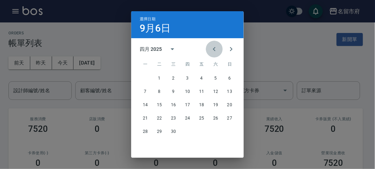
click at [216, 48] on icon "Previous month" at bounding box center [214, 49] width 8 height 8
click at [229, 80] on button "2" at bounding box center [229, 78] width 13 height 13
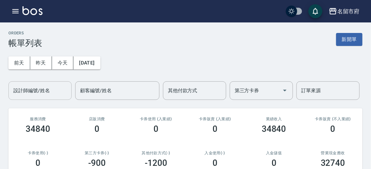
click at [25, 97] on div "設計師編號/姓名" at bounding box center [39, 91] width 63 height 19
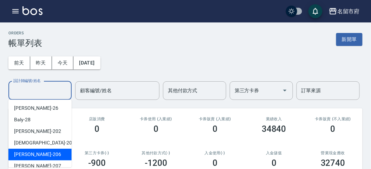
click at [64, 152] on div "[PERSON_NAME] -206" at bounding box center [39, 155] width 63 height 12
type input "[PERSON_NAME]-206"
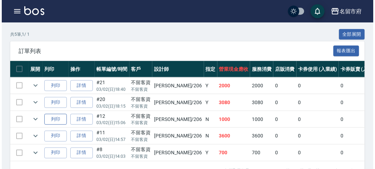
scroll to position [181, 0]
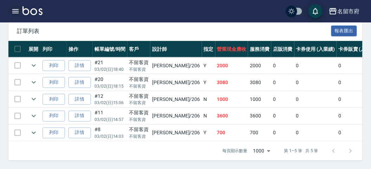
click at [16, 11] on icon "button" at bounding box center [15, 11] width 8 height 8
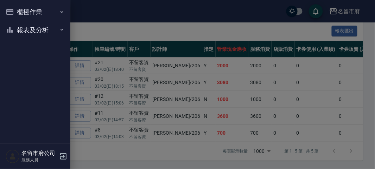
click at [16, 11] on nav "櫃檯作業 打帳單 帳單列表 現金收支登錄 高階收支登錄 材料自購登錄 每日結帳 報表及分析 報表目錄 店家日報表 互助排行榜 互助點數明細 設計師日報表 設計…" at bounding box center [35, 72] width 70 height 144
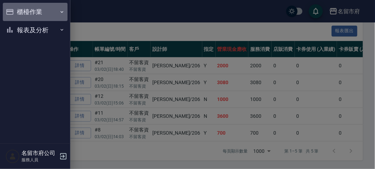
click at [26, 14] on button "櫃檯作業" at bounding box center [35, 12] width 65 height 18
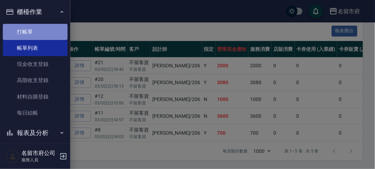
click at [36, 33] on link "打帳單" at bounding box center [35, 32] width 65 height 16
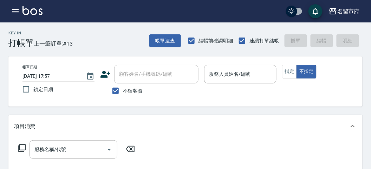
drag, startPoint x: 171, startPoint y: 11, endPoint x: 176, endPoint y: 97, distance: 86.3
click at [176, 97] on div "不留客資" at bounding box center [149, 91] width 98 height 15
click at [231, 82] on div "服務人員姓名/編號" at bounding box center [240, 74] width 72 height 19
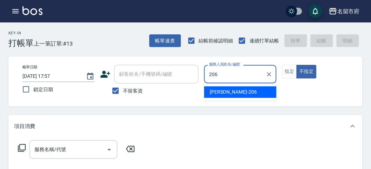
type input "[PERSON_NAME]-206"
type button "false"
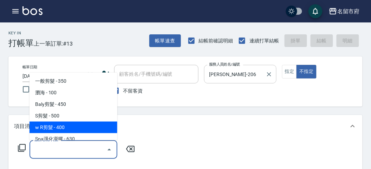
scroll to position [27, 0]
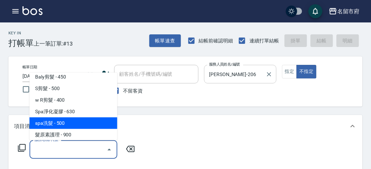
type input "spa洗髮(k003)"
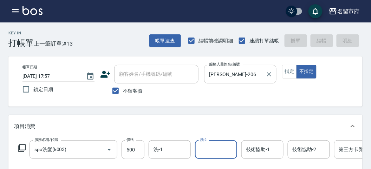
type input "[DATE] 18:08"
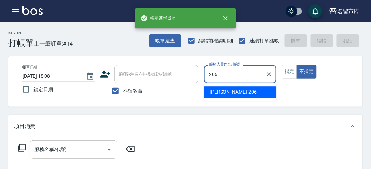
type input "[PERSON_NAME]-206"
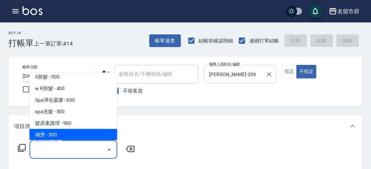
scroll to position [51, 0]
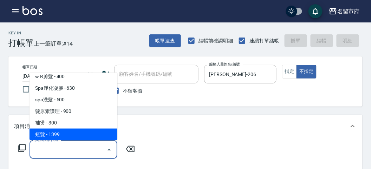
type input "短髮(P001)"
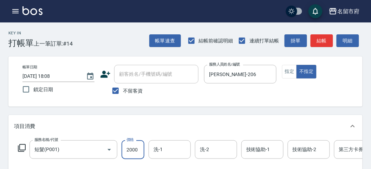
type input "2000"
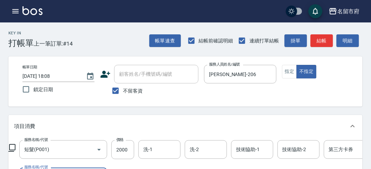
scroll to position [92, 0]
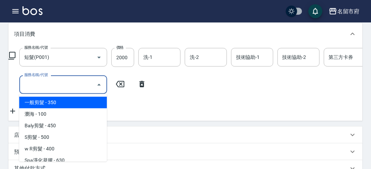
type input "一般剪髮(C001)"
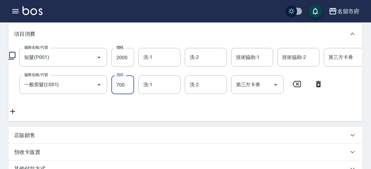
type input "700"
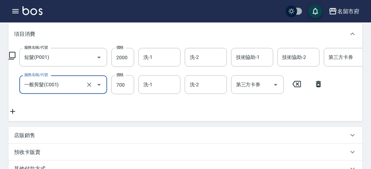
click at [82, 83] on input "一般剪髮(C001)" at bounding box center [54, 85] width 62 height 12
click at [87, 88] on button "Clear" at bounding box center [89, 85] width 10 height 10
click at [95, 87] on icon "Open" at bounding box center [99, 85] width 8 height 8
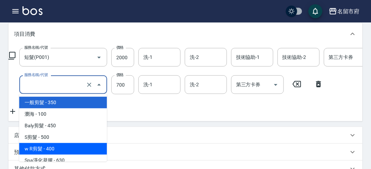
click at [66, 150] on span "w R剪髮 - 400" at bounding box center [63, 149] width 88 height 12
type input "w R剪髮(C011)"
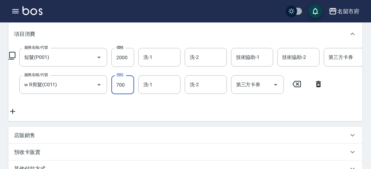
type input "700"
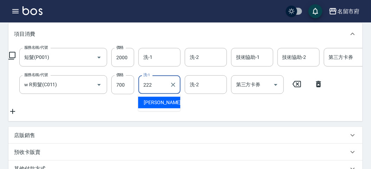
type input "[PERSON_NAME]-222"
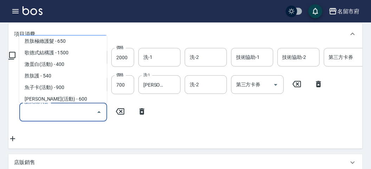
scroll to position [490, 0]
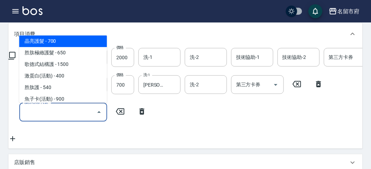
type input "晶亮護髮(T005)"
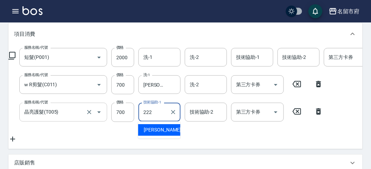
type input "[PERSON_NAME]-222"
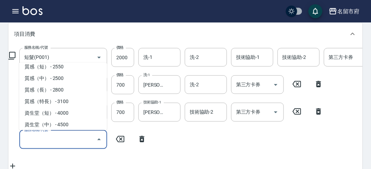
scroll to position [213, 0]
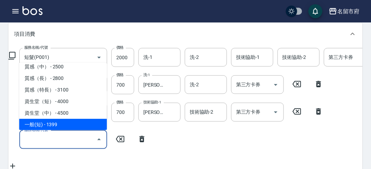
type input "一般(短)(R000)"
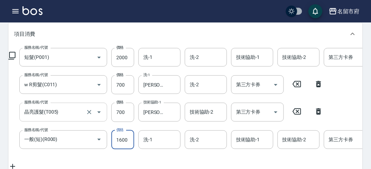
type input "1600"
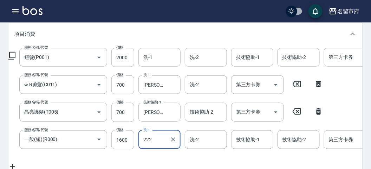
type input "[PERSON_NAME]-222"
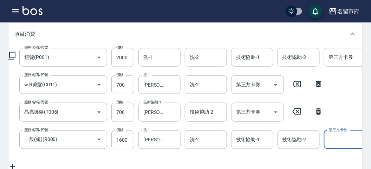
scroll to position [96, 0]
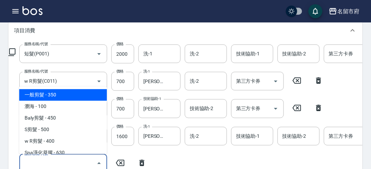
type input "一般剪髮(C001)"
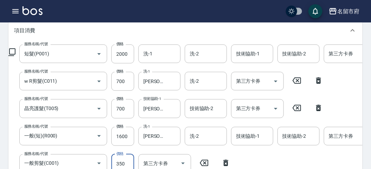
scroll to position [100, 0]
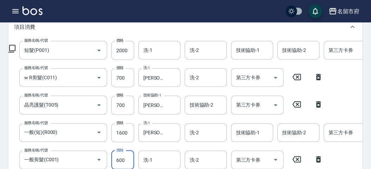
type input "600"
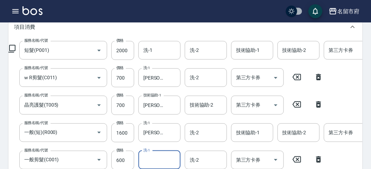
scroll to position [0, 0]
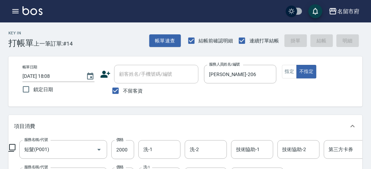
type input "[DATE] 18:10"
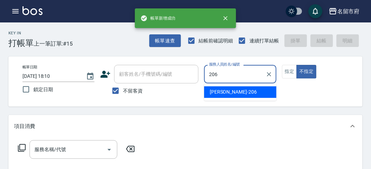
type input "[PERSON_NAME]-206"
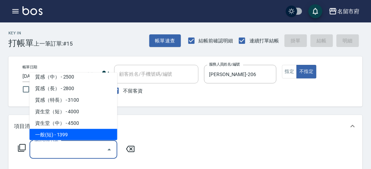
scroll to position [225, 0]
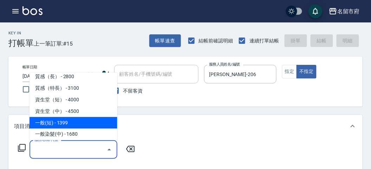
type input "一般(短)(R000)"
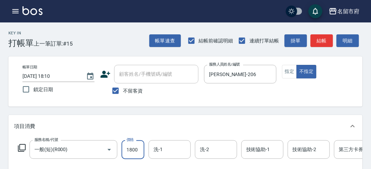
type input "1800"
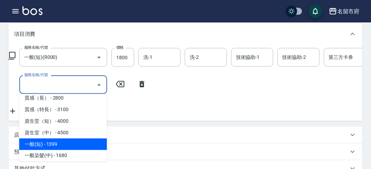
type input "一般(短)(R000)"
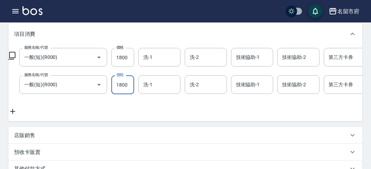
type input "1800"
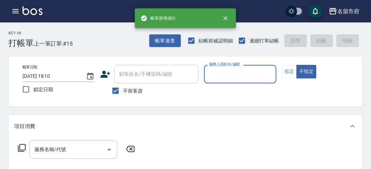
scroll to position [0, 0]
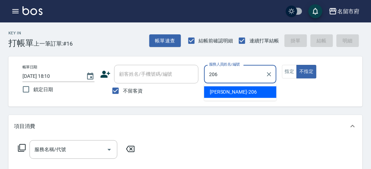
type input "[PERSON_NAME]-206"
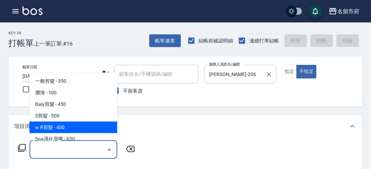
type input "w R剪髮(C011)"
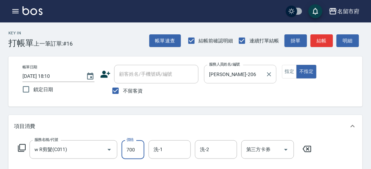
type input "700"
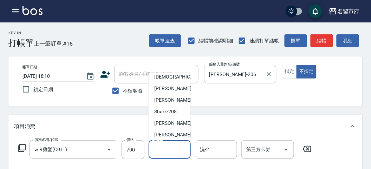
scroll to position [51, 0]
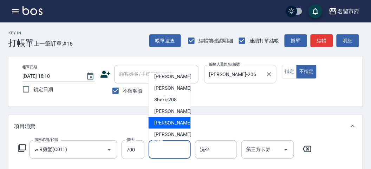
type input "Min Min-218"
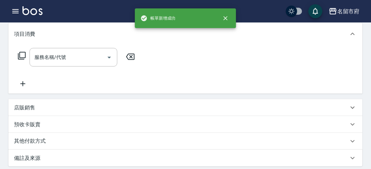
scroll to position [0, 0]
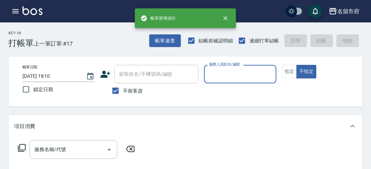
click at [17, 7] on icon "button" at bounding box center [15, 11] width 8 height 8
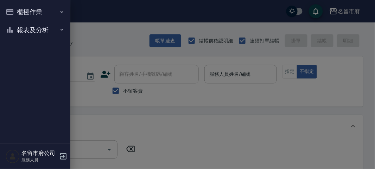
drag, startPoint x: 18, startPoint y: 7, endPoint x: 27, endPoint y: 19, distance: 15.0
click at [18, 8] on button "櫃檯作業" at bounding box center [35, 12] width 65 height 18
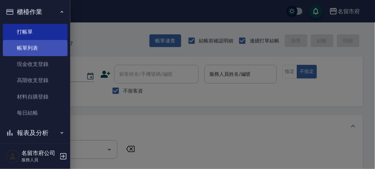
click at [40, 44] on link "帳單列表" at bounding box center [35, 48] width 65 height 16
click at [34, 49] on link "帳單列表" at bounding box center [35, 48] width 65 height 16
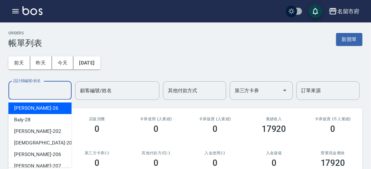
drag, startPoint x: 39, startPoint y: 87, endPoint x: 45, endPoint y: 92, distance: 8.2
click at [39, 86] on div "設計師編號/姓名 設計師編號/姓名" at bounding box center [39, 91] width 63 height 19
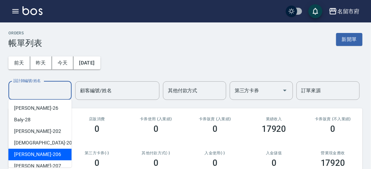
click at [46, 149] on div "[PERSON_NAME] -206" at bounding box center [39, 155] width 63 height 12
type input "[PERSON_NAME]-206"
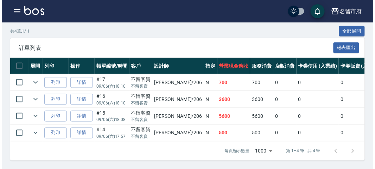
scroll to position [125, 0]
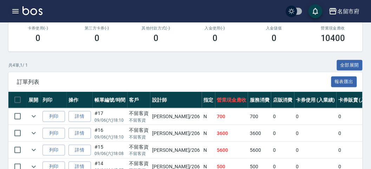
click at [13, 9] on icon "button" at bounding box center [15, 11] width 6 height 4
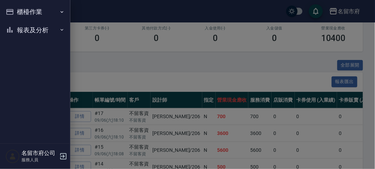
click at [13, 9] on button "櫃檯作業" at bounding box center [35, 12] width 65 height 18
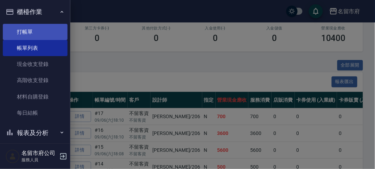
click at [26, 29] on link "打帳單" at bounding box center [35, 32] width 65 height 16
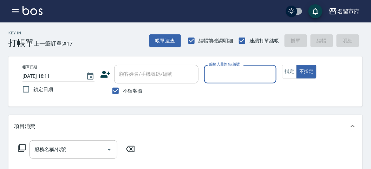
drag, startPoint x: 242, startPoint y: 79, endPoint x: 235, endPoint y: 79, distance: 7.0
click at [242, 79] on input "服務人員姓名/編號" at bounding box center [240, 74] width 66 height 12
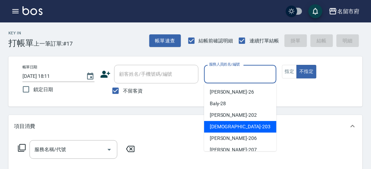
drag, startPoint x: 206, startPoint y: 127, endPoint x: 39, endPoint y: 118, distance: 167.2
click at [206, 127] on div "聖德 -203" at bounding box center [240, 127] width 72 height 12
type input "聖德-203"
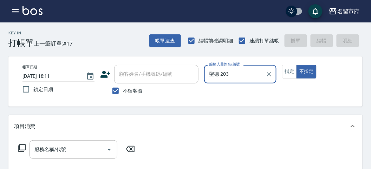
click at [22, 142] on div "服務名稱/代號 服務名稱/代號" at bounding box center [76, 150] width 125 height 19
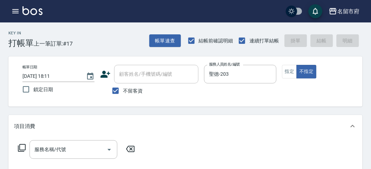
click at [22, 150] on icon at bounding box center [22, 148] width 8 height 8
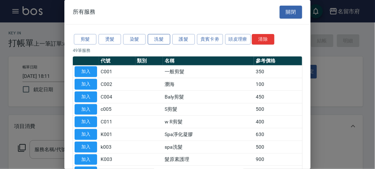
click at [156, 44] on div "剪髮 燙髮 染髮 洗髮 護髮 貴賓卡劵 頭皮理療 清除" at bounding box center [187, 39] width 229 height 13
click at [155, 43] on button "洗髮" at bounding box center [159, 39] width 23 height 11
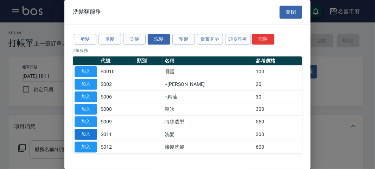
click at [77, 135] on button "加入" at bounding box center [86, 134] width 23 height 11
type input "洗髮(S011)"
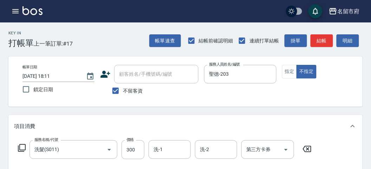
click at [19, 147] on icon at bounding box center [22, 148] width 8 height 8
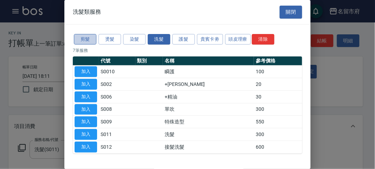
click at [91, 40] on button "剪髮" at bounding box center [85, 39] width 23 height 11
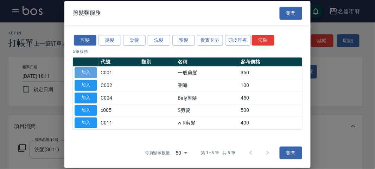
click at [86, 68] on button "加入" at bounding box center [86, 73] width 23 height 11
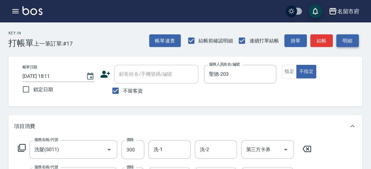
click at [353, 43] on button "明細" at bounding box center [348, 40] width 23 height 13
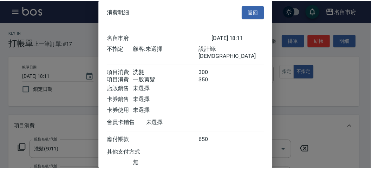
scroll to position [47, 0]
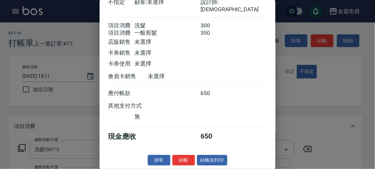
click at [184, 157] on button "結帳" at bounding box center [183, 160] width 23 height 11
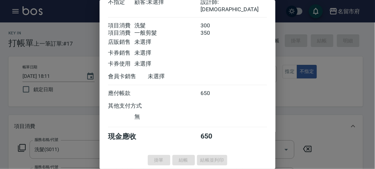
type input "[DATE] 18:13"
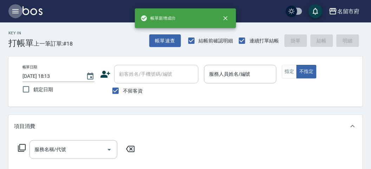
click at [15, 7] on button "button" at bounding box center [15, 11] width 14 height 14
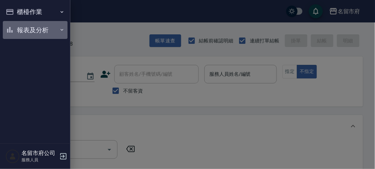
click at [22, 29] on button "報表及分析" at bounding box center [35, 30] width 65 height 18
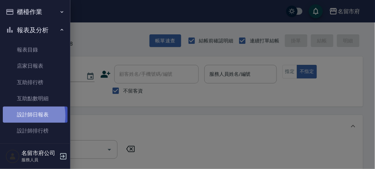
click at [18, 116] on link "設計師日報表" at bounding box center [35, 115] width 65 height 16
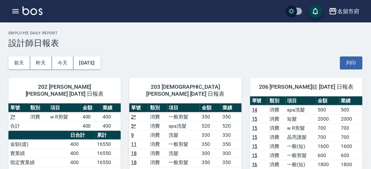
click at [19, 13] on icon "button" at bounding box center [15, 11] width 8 height 8
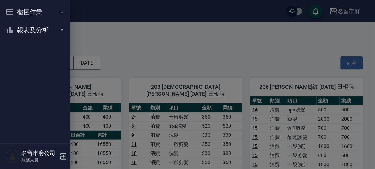
click at [19, 13] on button "櫃檯作業" at bounding box center [35, 12] width 65 height 18
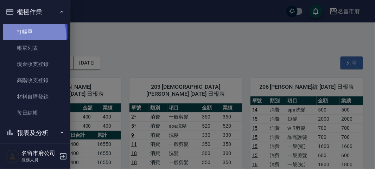
click at [25, 36] on link "打帳單" at bounding box center [35, 32] width 65 height 16
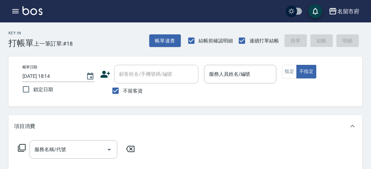
drag, startPoint x: 109, startPoint y: 35, endPoint x: 127, endPoint y: 6, distance: 34.4
click at [109, 36] on div "Key In 打帳單 上一筆訂單:#18 帳單速查 結帳前確認明細 連續打單結帳 掛單 結帳 明細" at bounding box center [181, 36] width 363 height 26
click at [16, 9] on icon "button" at bounding box center [15, 11] width 6 height 4
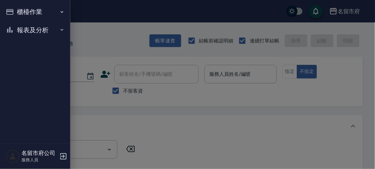
click at [16, 9] on button "櫃檯作業" at bounding box center [35, 12] width 65 height 18
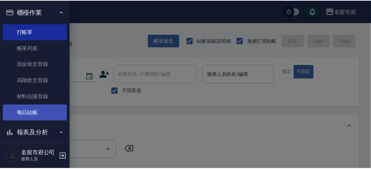
scroll to position [6, 0]
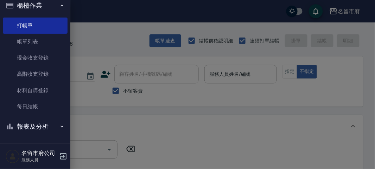
click at [49, 128] on button "報表及分析" at bounding box center [35, 127] width 65 height 18
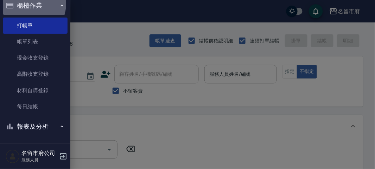
click at [30, 4] on button "櫃檯作業" at bounding box center [35, 5] width 65 height 18
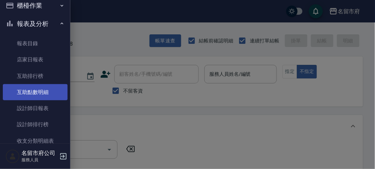
click at [42, 92] on link "互助點數明細" at bounding box center [35, 92] width 65 height 16
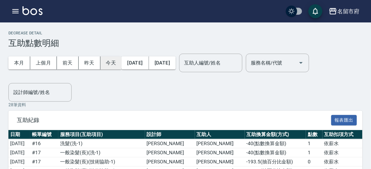
click at [110, 59] on button "今天" at bounding box center [111, 63] width 21 height 13
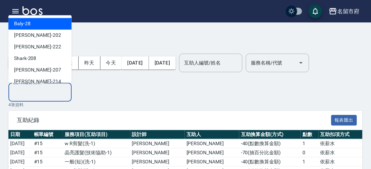
click at [36, 92] on input "設計師編號/姓名" at bounding box center [40, 93] width 57 height 12
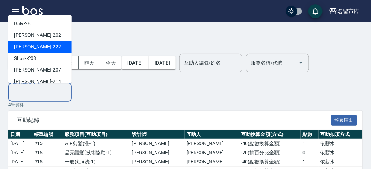
scroll to position [65, 0]
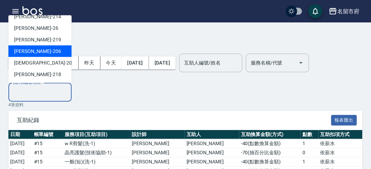
click at [42, 51] on div "[PERSON_NAME] -206" at bounding box center [39, 52] width 63 height 12
type input "[PERSON_NAME]-206"
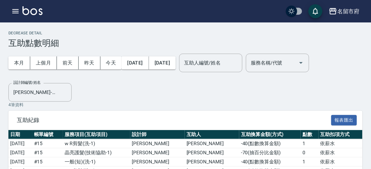
click at [103, 102] on p "4 筆資料" at bounding box center [185, 105] width 354 height 6
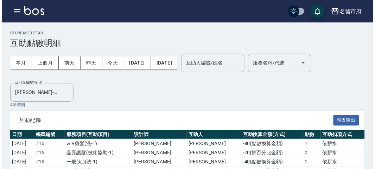
scroll to position [32, 0]
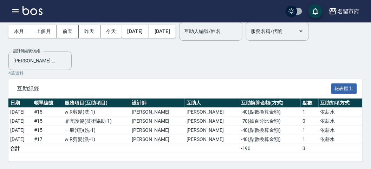
click at [236, 73] on p "4 筆資料" at bounding box center [185, 73] width 354 height 6
click at [14, 11] on icon "button" at bounding box center [15, 11] width 6 height 4
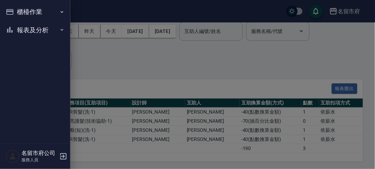
click at [17, 11] on button "櫃檯作業" at bounding box center [35, 12] width 65 height 18
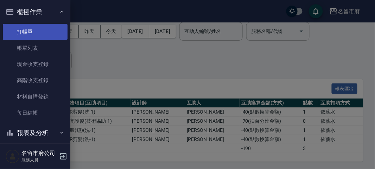
click at [39, 34] on link "打帳單" at bounding box center [35, 32] width 65 height 16
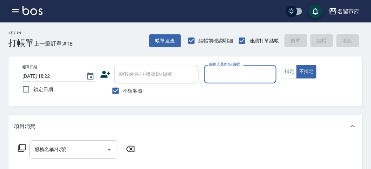
click at [15, 12] on icon "button" at bounding box center [15, 11] width 8 height 8
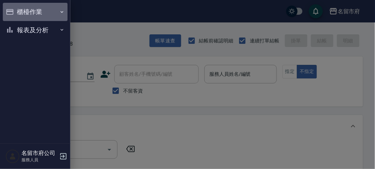
click at [25, 11] on button "櫃檯作業" at bounding box center [35, 12] width 65 height 18
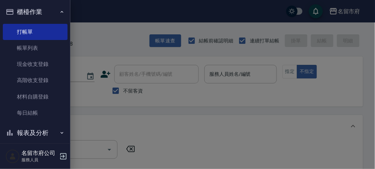
click at [25, 11] on button "櫃檯作業" at bounding box center [35, 12] width 65 height 18
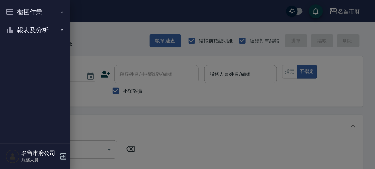
click at [162, 68] on div at bounding box center [187, 84] width 375 height 169
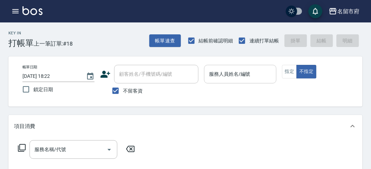
click at [224, 75] on input "服務人員姓名/編號" at bounding box center [240, 74] width 66 height 12
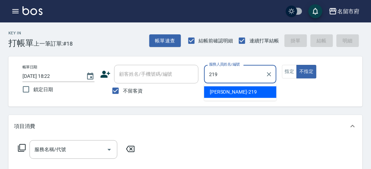
type input "[PERSON_NAME]-219"
type button "false"
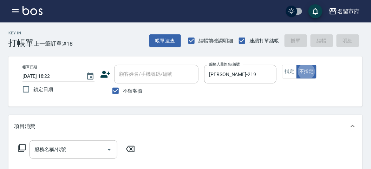
click at [19, 152] on div "服務名稱/代號 服務名稱/代號" at bounding box center [76, 150] width 125 height 19
click at [20, 150] on icon at bounding box center [22, 148] width 8 height 8
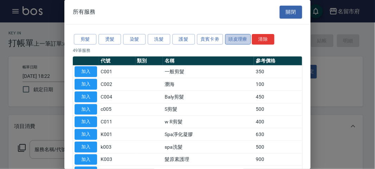
drag, startPoint x: 229, startPoint y: 39, endPoint x: 234, endPoint y: 41, distance: 4.8
click at [233, 40] on button "頭皮理療" at bounding box center [238, 39] width 26 height 11
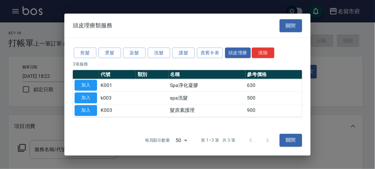
click at [89, 99] on button "加入" at bounding box center [86, 98] width 23 height 11
type input "spa洗髮(k003)"
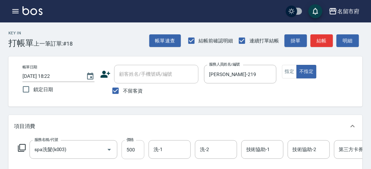
click at [133, 148] on input "500" at bounding box center [133, 150] width 23 height 19
type input "520"
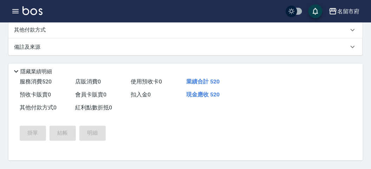
type input "[DATE] 18:28"
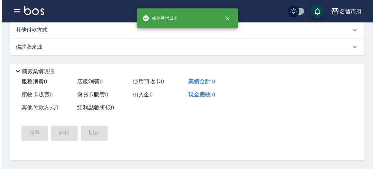
scroll to position [0, 0]
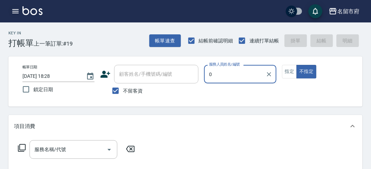
type input "0"
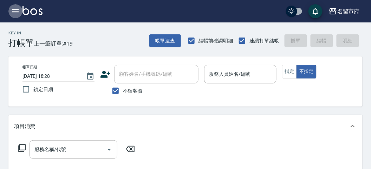
click at [13, 11] on icon "button" at bounding box center [15, 11] width 6 height 4
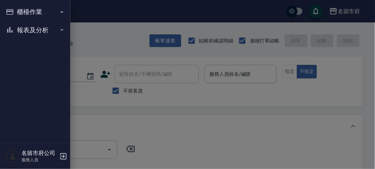
click at [43, 32] on button "報表及分析" at bounding box center [35, 30] width 65 height 18
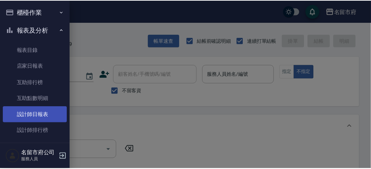
scroll to position [19, 0]
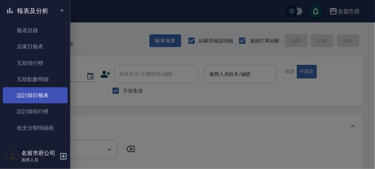
click at [58, 97] on link "設計師日報表" at bounding box center [35, 96] width 65 height 16
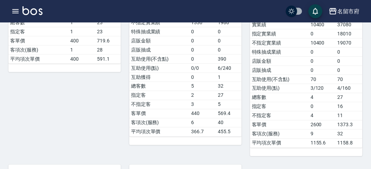
scroll to position [312, 0]
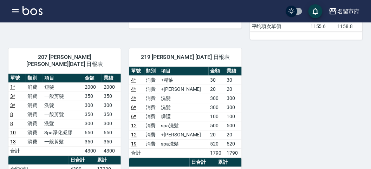
click at [32, 13] on img at bounding box center [33, 10] width 20 height 9
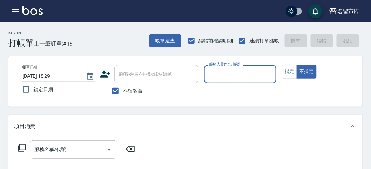
click at [222, 78] on input "服務人員姓名/編號" at bounding box center [240, 74] width 66 height 12
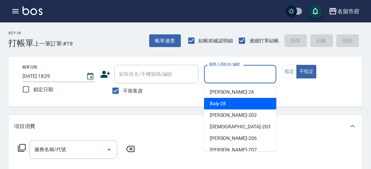
click at [220, 107] on span "Baly -28" at bounding box center [218, 103] width 17 height 7
type input "Baly-28"
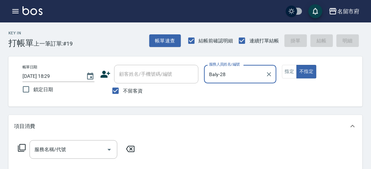
click at [18, 148] on icon at bounding box center [22, 148] width 8 height 8
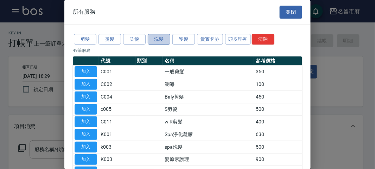
click at [161, 34] on button "洗髮" at bounding box center [159, 39] width 23 height 11
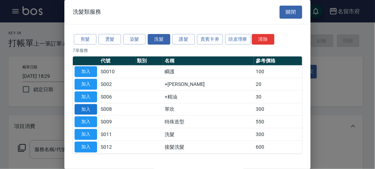
click at [85, 109] on button "加入" at bounding box center [86, 109] width 23 height 11
type input "單吹(S008)"
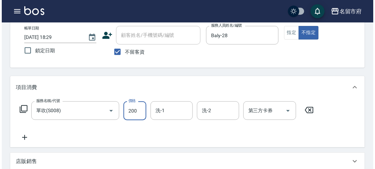
scroll to position [206, 0]
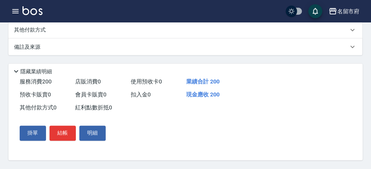
type input "200"
click at [75, 136] on div "掛單 結帳 明細" at bounding box center [63, 133] width 92 height 20
click at [71, 135] on button "結帳" at bounding box center [63, 133] width 26 height 15
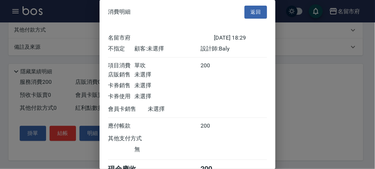
scroll to position [39, 0]
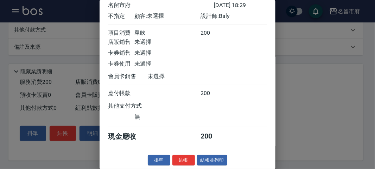
click at [183, 158] on button "結帳" at bounding box center [183, 160] width 23 height 11
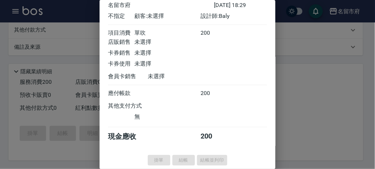
type input "[DATE] 18:54"
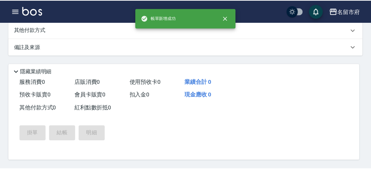
scroll to position [0, 0]
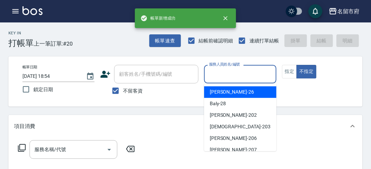
click at [231, 72] on input "服務人員姓名/編號" at bounding box center [240, 74] width 66 height 12
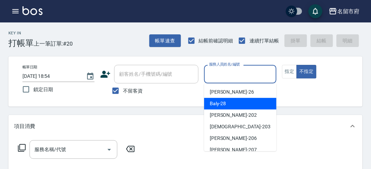
click at [226, 102] on div "Baly -28" at bounding box center [240, 104] width 72 height 12
type input "Baly-28"
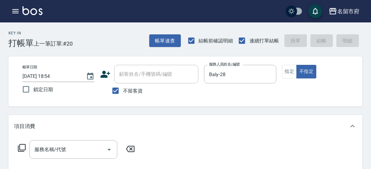
click at [24, 149] on icon at bounding box center [22, 148] width 8 height 8
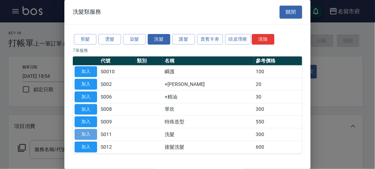
click at [91, 133] on button "加入" at bounding box center [86, 134] width 23 height 11
type input "洗髮(S011)"
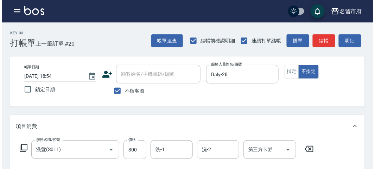
scroll to position [206, 0]
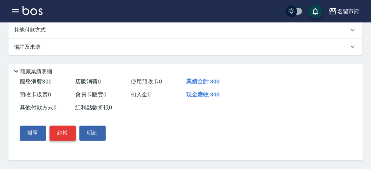
click at [64, 137] on button "結帳" at bounding box center [63, 133] width 26 height 15
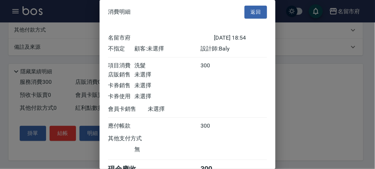
scroll to position [39, 0]
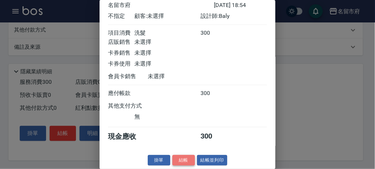
click at [178, 156] on button "結帳" at bounding box center [183, 160] width 23 height 11
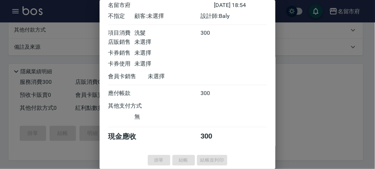
type input "[DATE] 18:55"
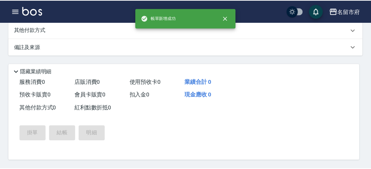
scroll to position [0, 0]
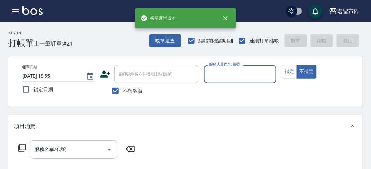
click at [227, 75] on input "服務人員姓名/編號" at bounding box center [240, 74] width 66 height 12
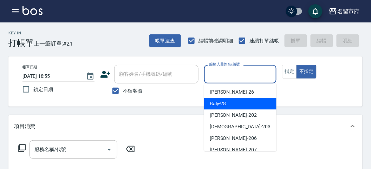
click at [218, 104] on span "Baly -28" at bounding box center [218, 103] width 17 height 7
type input "Baly-28"
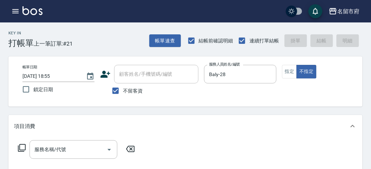
click at [23, 149] on icon at bounding box center [22, 148] width 8 height 8
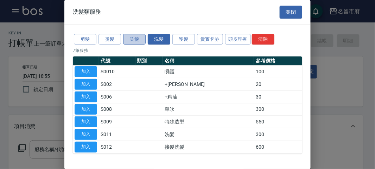
click at [130, 39] on button "染髮" at bounding box center [134, 39] width 23 height 11
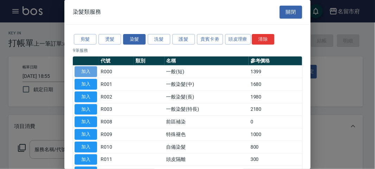
click at [86, 73] on button "加入" at bounding box center [86, 71] width 23 height 11
type input "一般(短)(R000)"
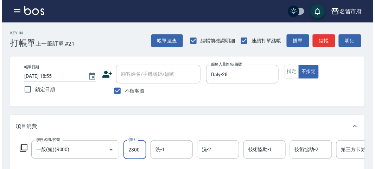
scroll to position [212, 0]
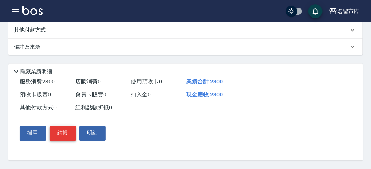
type input "2300"
click at [66, 132] on button "結帳" at bounding box center [63, 133] width 26 height 15
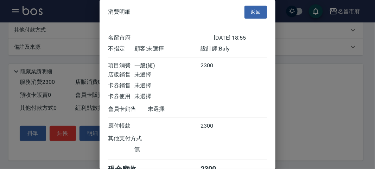
scroll to position [39, 0]
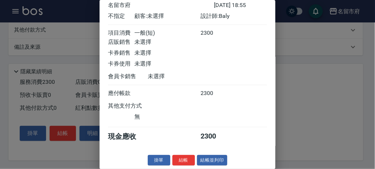
click at [182, 161] on button "結帳" at bounding box center [183, 160] width 23 height 11
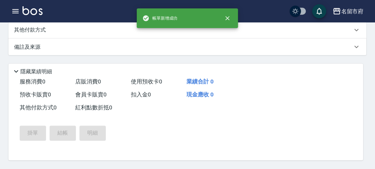
scroll to position [0, 0]
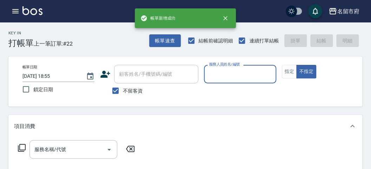
click at [223, 73] on input "服務人員姓名/編號" at bounding box center [240, 74] width 66 height 12
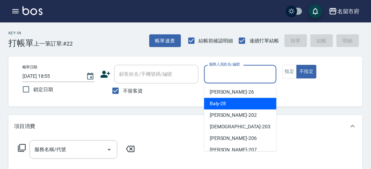
click at [224, 104] on span "Baly -28" at bounding box center [218, 103] width 17 height 7
type input "Baly-28"
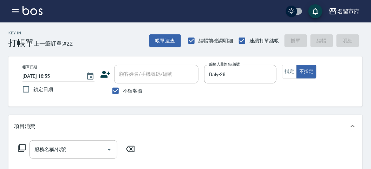
click at [24, 148] on icon at bounding box center [22, 148] width 8 height 8
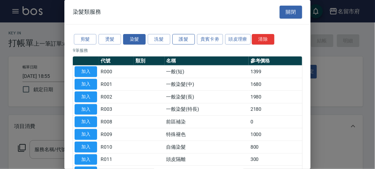
click at [186, 39] on button "護髮" at bounding box center [183, 39] width 23 height 11
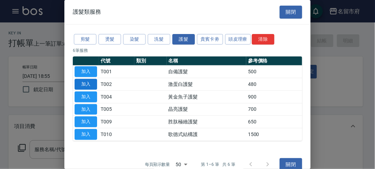
click at [89, 78] on tbody "加入 T001 自備護髮 500 加入 T002 激蛋白護髮 480 加入 T004 黃金魚子護髮 900 加入 T005 晶亮護髮 700 加入 T009 …" at bounding box center [187, 104] width 229 height 76
click at [87, 83] on button "加入" at bounding box center [86, 84] width 23 height 11
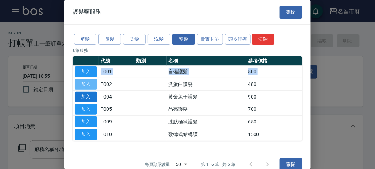
type input "激蛋白護髮(T002)"
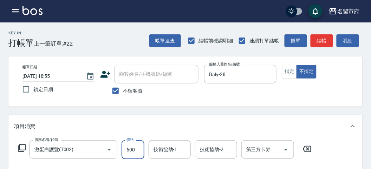
type input "600"
click at [22, 147] on icon at bounding box center [22, 148] width 8 height 8
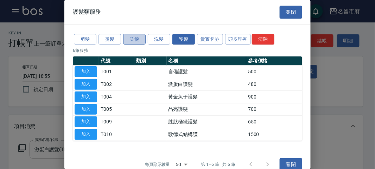
click at [136, 39] on button "染髮" at bounding box center [134, 39] width 23 height 11
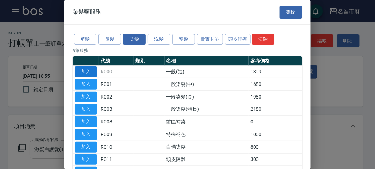
click at [89, 70] on button "加入" at bounding box center [86, 71] width 23 height 11
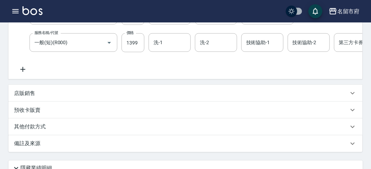
scroll to position [96, 0]
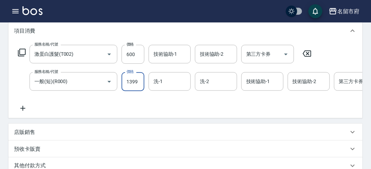
drag, startPoint x: 139, startPoint y: 82, endPoint x: 148, endPoint y: 90, distance: 12.4
click at [139, 82] on input "1399" at bounding box center [133, 81] width 23 height 19
click at [160, 74] on div "洗-1" at bounding box center [170, 81] width 42 height 19
type input "1200"
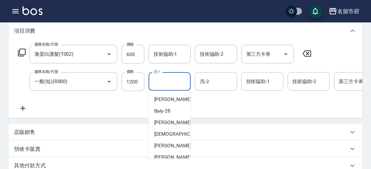
scroll to position [65, 0]
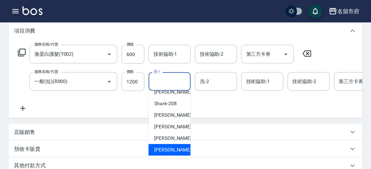
drag, startPoint x: 159, startPoint y: 145, endPoint x: 176, endPoint y: 78, distance: 68.1
click at [159, 144] on ul "[PERSON_NAME] -26 Baly -28 [PERSON_NAME] -202 聖德 -203 [PERSON_NAME] -206 [PERSO…" at bounding box center [170, 125] width 42 height 68
drag, startPoint x: 159, startPoint y: 149, endPoint x: 165, endPoint y: 108, distance: 41.7
click at [159, 149] on span "[PERSON_NAME] -222" at bounding box center [177, 150] width 47 height 7
type input "[PERSON_NAME]-222"
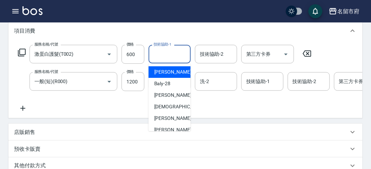
click at [167, 55] on input "技術協助-1" at bounding box center [170, 54] width 36 height 12
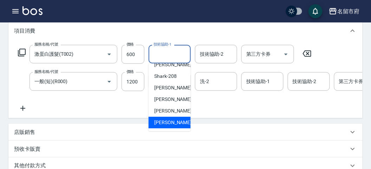
click at [171, 125] on span "[PERSON_NAME] -222" at bounding box center [177, 122] width 47 height 7
type input "[PERSON_NAME]-222"
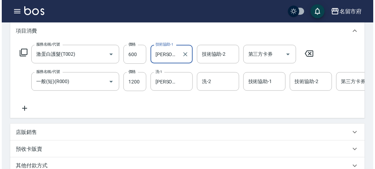
scroll to position [240, 0]
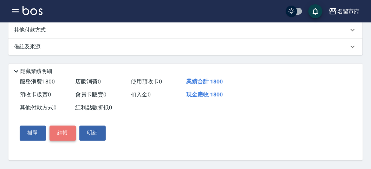
click at [57, 135] on button "結帳" at bounding box center [63, 133] width 26 height 15
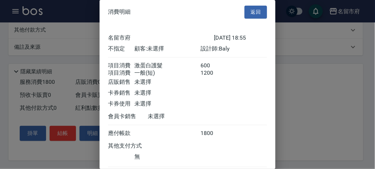
scroll to position [47, 0]
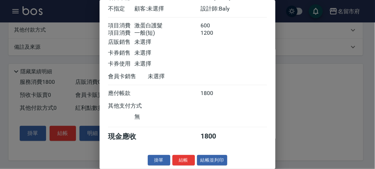
drag, startPoint x: 178, startPoint y: 160, endPoint x: 179, endPoint y: 145, distance: 15.2
click at [178, 159] on button "結帳" at bounding box center [183, 160] width 23 height 11
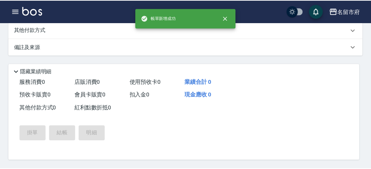
scroll to position [0, 0]
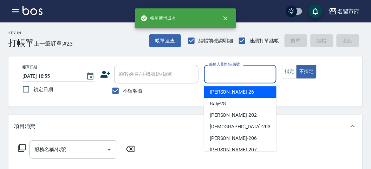
drag, startPoint x: 220, startPoint y: 72, endPoint x: 218, endPoint y: 83, distance: 11.1
click at [219, 72] on input "服務人員姓名/編號" at bounding box center [240, 74] width 66 height 12
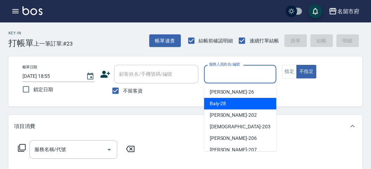
drag, startPoint x: 218, startPoint y: 105, endPoint x: 212, endPoint y: 97, distance: 10.1
click at [217, 105] on span "Baly -28" at bounding box center [218, 103] width 17 height 7
type input "Baly-28"
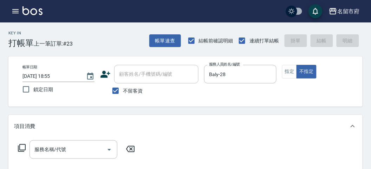
click at [20, 149] on icon at bounding box center [22, 148] width 8 height 8
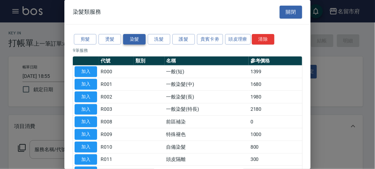
drag, startPoint x: 160, startPoint y: 40, endPoint x: 144, endPoint y: 41, distance: 15.9
click at [159, 40] on button "洗髮" at bounding box center [159, 39] width 23 height 11
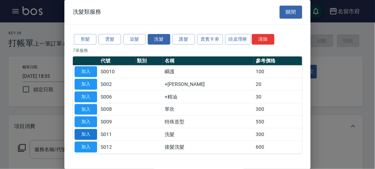
click at [92, 133] on button "加入" at bounding box center [86, 134] width 23 height 11
type input "洗髮(S011)"
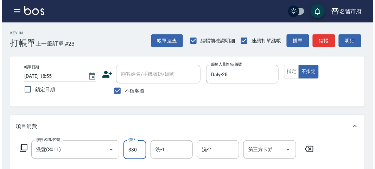
scroll to position [206, 0]
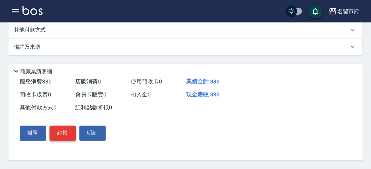
type input "330"
click at [63, 136] on button "結帳" at bounding box center [63, 133] width 26 height 15
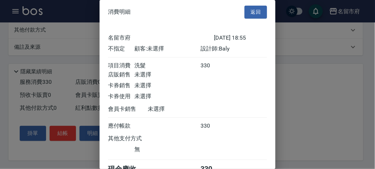
scroll to position [39, 0]
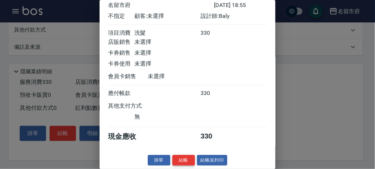
click at [187, 158] on button "結帳" at bounding box center [183, 160] width 23 height 11
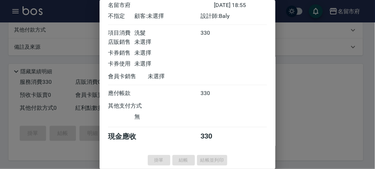
type input "[DATE] 18:56"
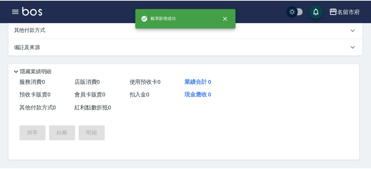
scroll to position [0, 0]
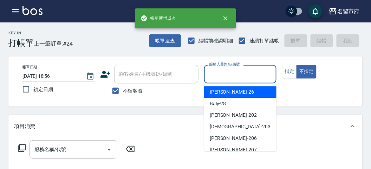
click at [228, 72] on input "服務人員姓名/編號" at bounding box center [240, 74] width 66 height 12
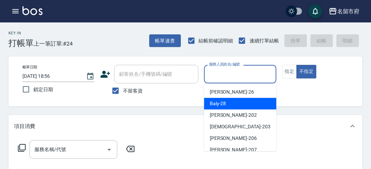
drag, startPoint x: 216, startPoint y: 101, endPoint x: 212, endPoint y: 101, distance: 3.9
click at [217, 101] on span "Baly -28" at bounding box center [218, 103] width 17 height 7
type input "Baly-28"
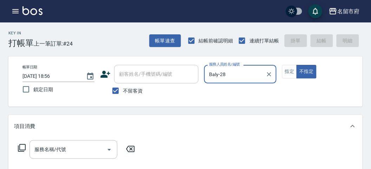
click at [23, 147] on icon at bounding box center [22, 148] width 8 height 8
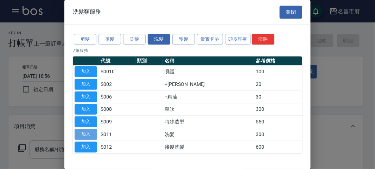
click at [91, 135] on button "加入" at bounding box center [86, 134] width 23 height 11
type input "洗髮(S011)"
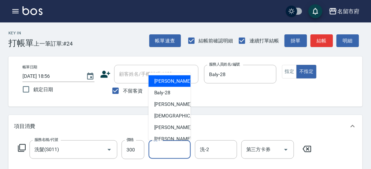
click at [164, 151] on input "洗-1" at bounding box center [170, 150] width 36 height 12
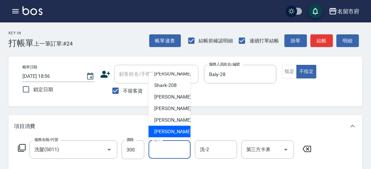
click at [172, 127] on div "[PERSON_NAME] -222" at bounding box center [170, 132] width 42 height 12
type input "[PERSON_NAME]-222"
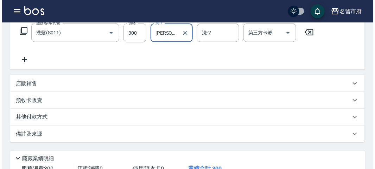
scroll to position [206, 0]
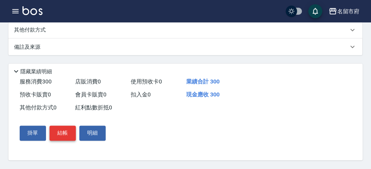
drag, startPoint x: 60, startPoint y: 136, endPoint x: 65, endPoint y: 132, distance: 6.8
click at [61, 135] on button "結帳" at bounding box center [63, 133] width 26 height 15
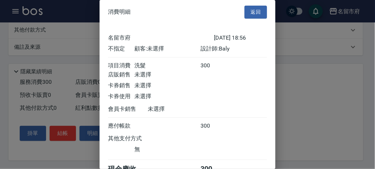
scroll to position [39, 0]
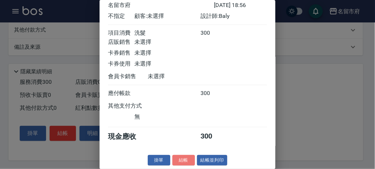
drag, startPoint x: 188, startPoint y: 158, endPoint x: 191, endPoint y: 143, distance: 15.3
click at [188, 157] on button "結帳" at bounding box center [183, 160] width 23 height 11
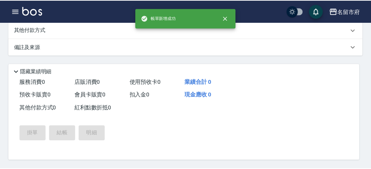
scroll to position [0, 0]
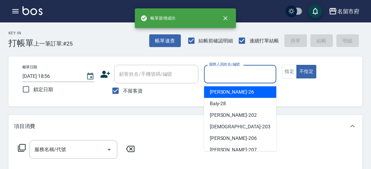
click at [221, 78] on input "服務人員姓名/編號" at bounding box center [240, 74] width 66 height 12
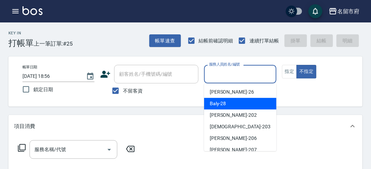
click at [222, 102] on span "Baly -28" at bounding box center [218, 103] width 17 height 7
type input "Baly-28"
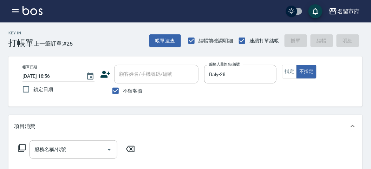
click at [19, 146] on icon at bounding box center [22, 148] width 8 height 8
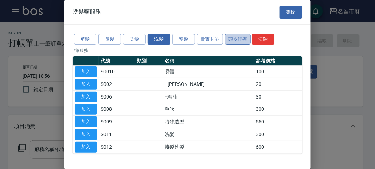
click at [235, 36] on button "頭皮理療" at bounding box center [238, 39] width 26 height 11
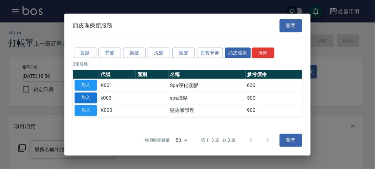
drag, startPoint x: 85, startPoint y: 97, endPoint x: 98, endPoint y: 103, distance: 14.6
click at [85, 97] on button "加入" at bounding box center [86, 98] width 23 height 11
type input "spa洗髮(k003)"
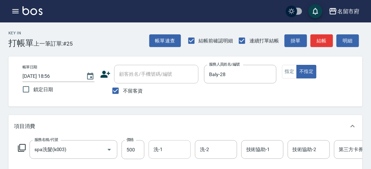
click at [167, 152] on input "洗-1" at bounding box center [170, 150] width 36 height 12
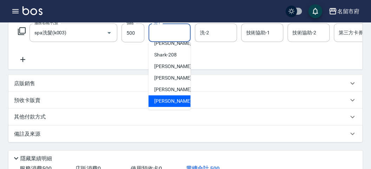
scroll to position [0, 51]
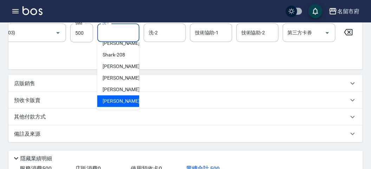
click at [346, 25] on div "服務名稱/代號 spa洗髮(k003) 服務名稱/代號 價格 500 價格 洗-1 洗-1 洗-2 洗-2 技術協助-1 技術協助-1 技術協助-2 技術協助…" at bounding box center [160, 33] width 395 height 19
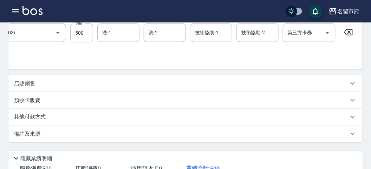
click at [349, 31] on icon at bounding box center [349, 32] width 18 height 8
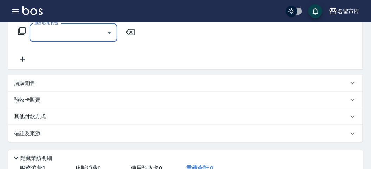
scroll to position [78, 0]
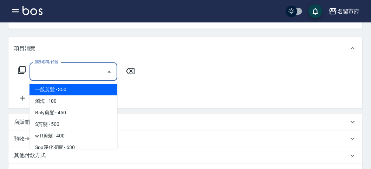
click at [64, 68] on input "服務名稱/代號" at bounding box center [68, 72] width 71 height 12
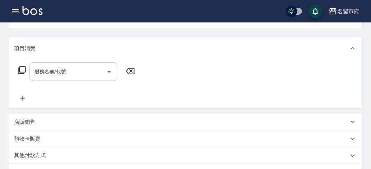
click at [23, 70] on icon at bounding box center [22, 70] width 8 height 8
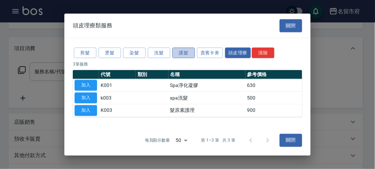
click at [178, 52] on button "護髮" at bounding box center [183, 52] width 23 height 11
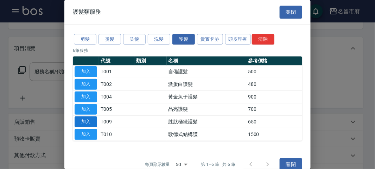
click at [85, 121] on button "加入" at bounding box center [86, 122] width 23 height 11
type input "胜肽極緻護髮(T009)"
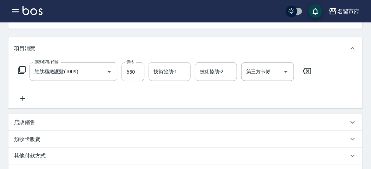
click at [167, 71] on input "技術協助-1" at bounding box center [170, 72] width 36 height 12
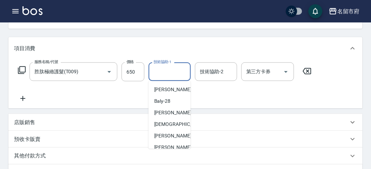
scroll to position [65, 0]
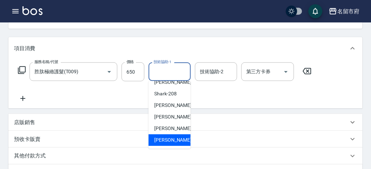
drag, startPoint x: 167, startPoint y: 139, endPoint x: 131, endPoint y: 105, distance: 50.0
click at [166, 136] on div "[PERSON_NAME] -222" at bounding box center [170, 141] width 42 height 12
type input "[PERSON_NAME]-222"
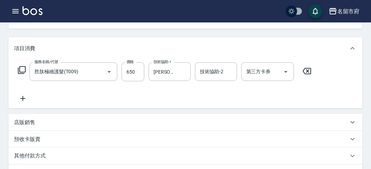
click at [21, 68] on icon at bounding box center [22, 70] width 8 height 8
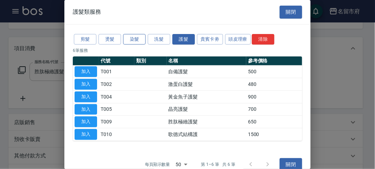
click at [139, 39] on button "染髮" at bounding box center [134, 39] width 23 height 11
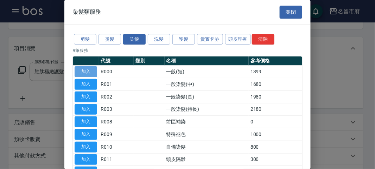
click at [90, 73] on button "加入" at bounding box center [86, 71] width 23 height 11
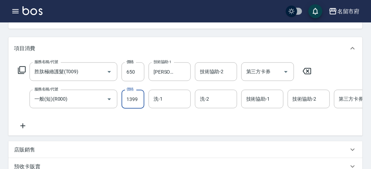
click at [140, 102] on input "1399" at bounding box center [133, 99] width 23 height 19
type input "1150"
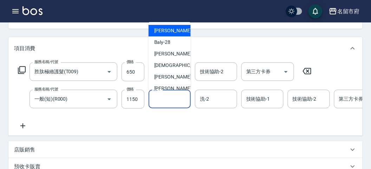
click at [166, 103] on input "洗-1" at bounding box center [170, 99] width 36 height 12
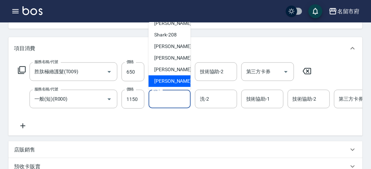
click at [167, 81] on span "[PERSON_NAME] -222" at bounding box center [177, 81] width 47 height 7
type input "[PERSON_NAME]-222"
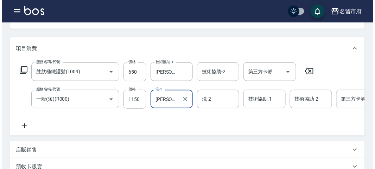
scroll to position [240, 0]
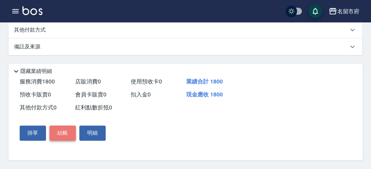
click at [57, 132] on button "結帳" at bounding box center [63, 133] width 26 height 15
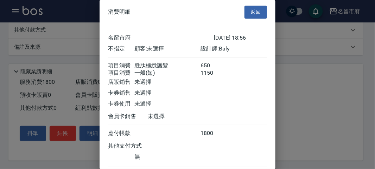
scroll to position [47, 0]
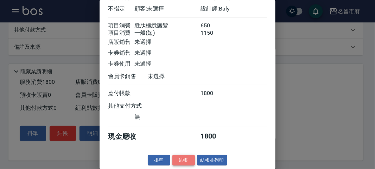
click at [182, 160] on button "結帳" at bounding box center [183, 160] width 23 height 11
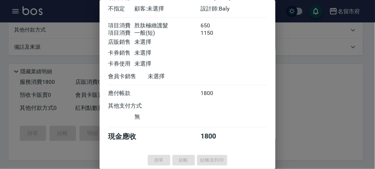
type input "[DATE] 18:57"
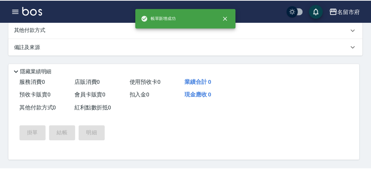
scroll to position [0, 0]
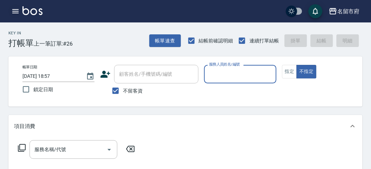
click at [15, 15] on button "button" at bounding box center [15, 11] width 14 height 14
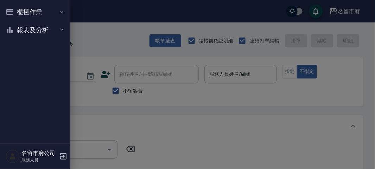
click at [18, 15] on button "櫃檯作業" at bounding box center [35, 12] width 65 height 18
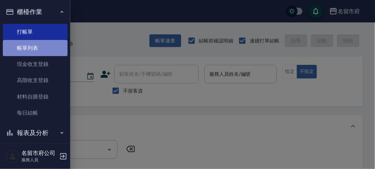
click at [36, 46] on link "帳單列表" at bounding box center [35, 48] width 65 height 16
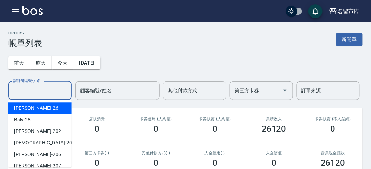
click at [49, 89] on input "設計師編號/姓名" at bounding box center [40, 91] width 57 height 12
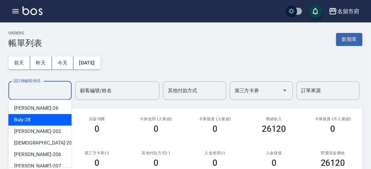
click at [43, 121] on div "Baly -28" at bounding box center [39, 120] width 63 height 12
click at [37, 89] on input "Baly-28" at bounding box center [35, 91] width 46 height 12
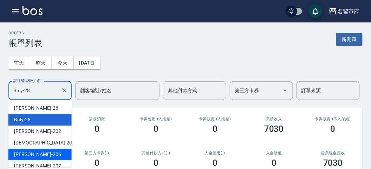
drag, startPoint x: 41, startPoint y: 156, endPoint x: 52, endPoint y: 140, distance: 19.9
click at [41, 155] on div "[PERSON_NAME] -206" at bounding box center [39, 155] width 63 height 12
type input "[PERSON_NAME]-206"
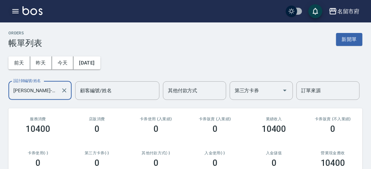
click at [15, 9] on icon "button" at bounding box center [15, 11] width 8 height 8
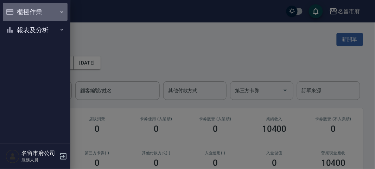
drag, startPoint x: 15, startPoint y: 9, endPoint x: 19, endPoint y: 23, distance: 14.8
click at [15, 9] on button "櫃檯作業" at bounding box center [35, 12] width 65 height 18
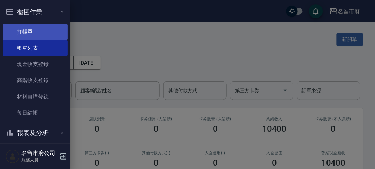
click at [39, 36] on link "打帳單" at bounding box center [35, 32] width 65 height 16
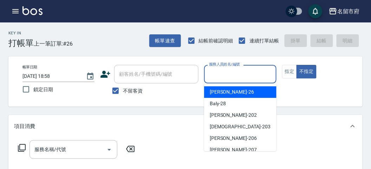
click at [217, 73] on input "服務人員姓名/編號" at bounding box center [240, 74] width 66 height 12
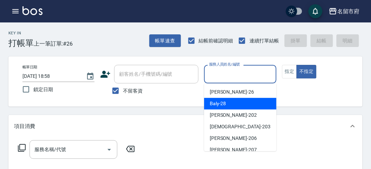
click at [218, 103] on span "Baly -28" at bounding box center [218, 103] width 17 height 7
type input "Baly-28"
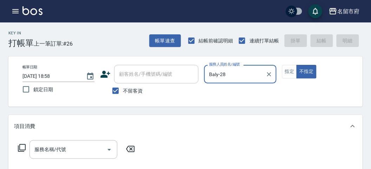
click at [22, 147] on icon at bounding box center [22, 148] width 8 height 8
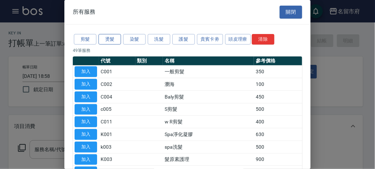
click at [115, 40] on button "燙髮" at bounding box center [109, 39] width 23 height 11
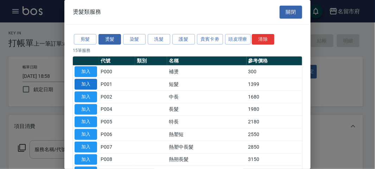
click at [82, 83] on button "加入" at bounding box center [86, 84] width 23 height 11
type input "短髮(P001)"
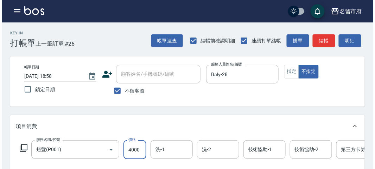
scroll to position [212, 0]
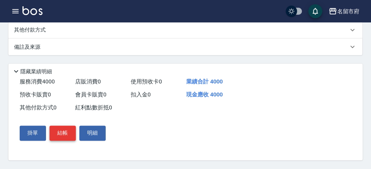
type input "4000"
drag, startPoint x: 68, startPoint y: 128, endPoint x: 78, endPoint y: 129, distance: 9.9
click at [68, 128] on button "結帳" at bounding box center [63, 133] width 26 height 15
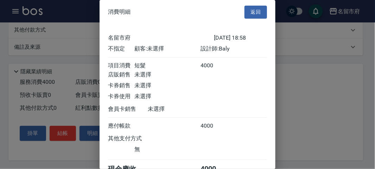
scroll to position [39, 0]
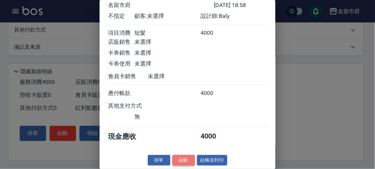
click at [185, 161] on button "結帳" at bounding box center [183, 160] width 23 height 11
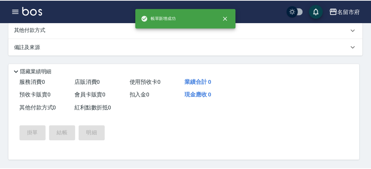
scroll to position [0, 0]
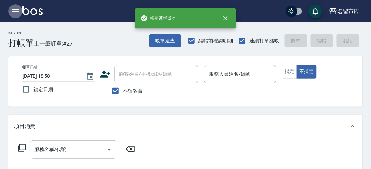
click at [13, 11] on icon "button" at bounding box center [15, 11] width 8 height 8
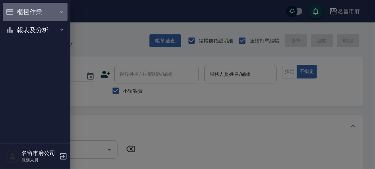
click at [13, 11] on button "櫃檯作業" at bounding box center [35, 12] width 65 height 18
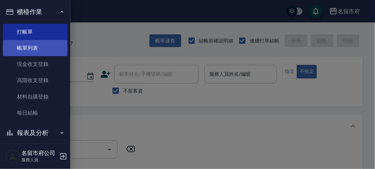
click at [24, 47] on link "帳單列表" at bounding box center [35, 48] width 65 height 16
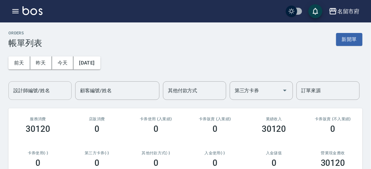
click at [30, 92] on input "設計師編號/姓名" at bounding box center [40, 91] width 57 height 12
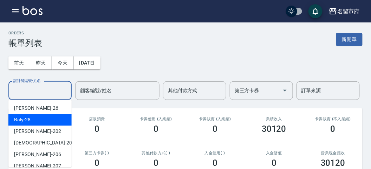
drag, startPoint x: 20, startPoint y: 119, endPoint x: 24, endPoint y: 120, distance: 4.3
click at [22, 119] on span "Baly -28" at bounding box center [22, 119] width 17 height 7
type input "Baly-28"
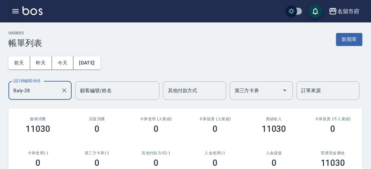
click at [13, 12] on icon "button" at bounding box center [15, 11] width 8 height 8
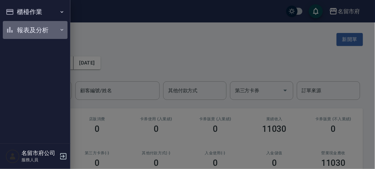
click at [24, 27] on button "報表及分析" at bounding box center [35, 30] width 65 height 18
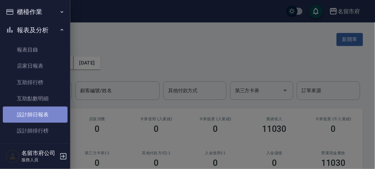
click at [43, 114] on link "設計師日報表" at bounding box center [35, 115] width 65 height 16
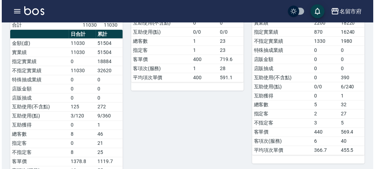
scroll to position [59, 0]
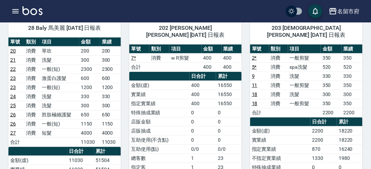
click at [15, 12] on icon "button" at bounding box center [15, 11] width 8 height 8
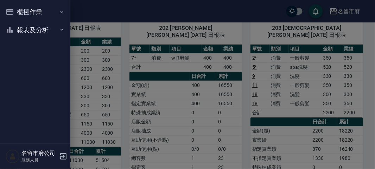
click at [15, 12] on div "櫃檯作業 打帳單 帳單列表 現金收支登錄 高階收支登錄 材料自購登錄 每日結帳 報表及分析 報表目錄 店家日報表 互助排行榜 互助點數明細 設計師日報表 設計…" at bounding box center [35, 84] width 70 height 169
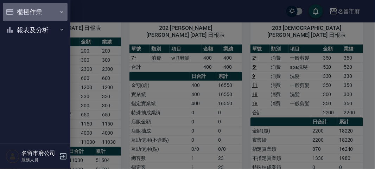
click at [15, 12] on button "櫃檯作業" at bounding box center [35, 12] width 65 height 18
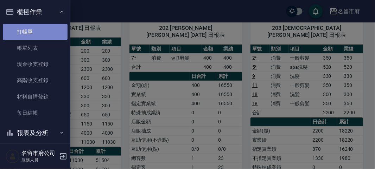
click at [40, 36] on link "打帳單" at bounding box center [35, 32] width 65 height 16
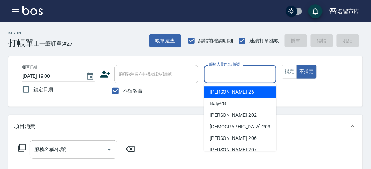
click at [248, 72] on input "服務人員姓名/編號" at bounding box center [240, 74] width 66 height 12
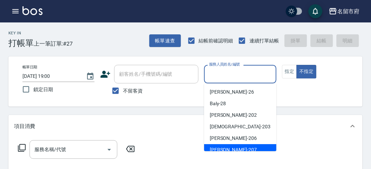
click at [234, 149] on div "[PERSON_NAME] -207" at bounding box center [240, 151] width 72 height 12
type input "[PERSON_NAME]-207"
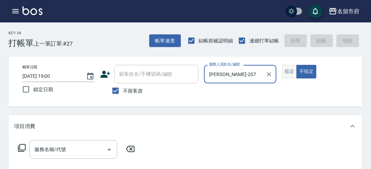
click at [283, 75] on button "指定" at bounding box center [289, 72] width 15 height 14
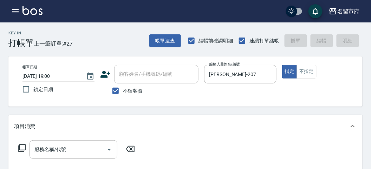
click at [20, 149] on icon at bounding box center [22, 148] width 8 height 8
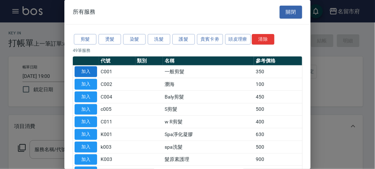
click at [89, 69] on button "加入" at bounding box center [86, 71] width 23 height 11
type input "一般剪髮(C001)"
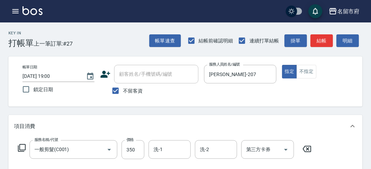
click at [23, 147] on icon at bounding box center [22, 148] width 8 height 8
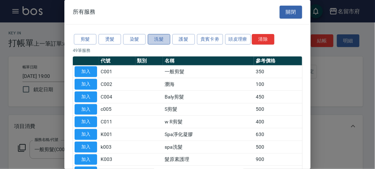
click at [165, 37] on button "洗髮" at bounding box center [159, 39] width 23 height 11
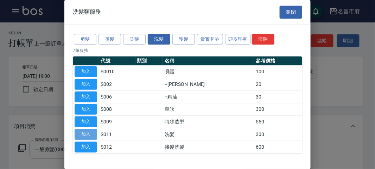
click at [91, 134] on button "加入" at bounding box center [86, 134] width 23 height 11
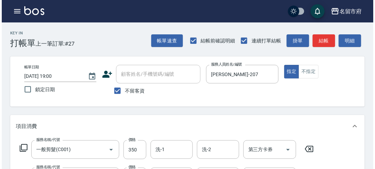
scroll to position [233, 0]
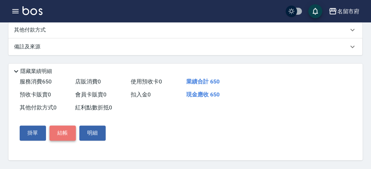
click at [67, 132] on button "結帳" at bounding box center [63, 133] width 26 height 15
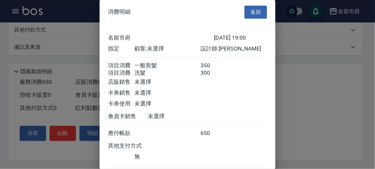
scroll to position [47, 0]
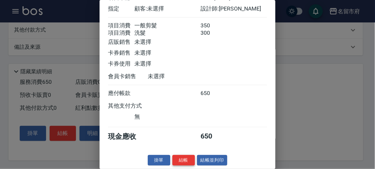
click at [179, 159] on button "結帳" at bounding box center [183, 160] width 23 height 11
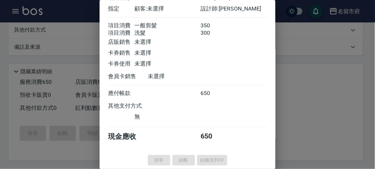
type input "[DATE] 19:04"
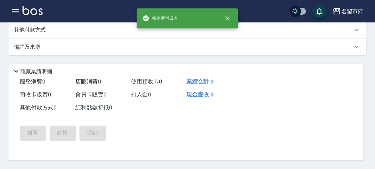
scroll to position [0, 0]
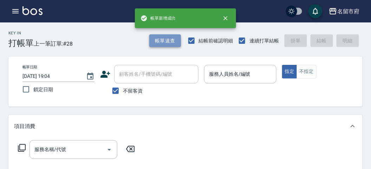
click at [169, 41] on button "帳單速查" at bounding box center [165, 40] width 32 height 13
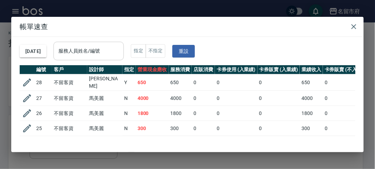
click at [116, 53] on input "服務人員姓名/編號" at bounding box center [89, 51] width 64 height 12
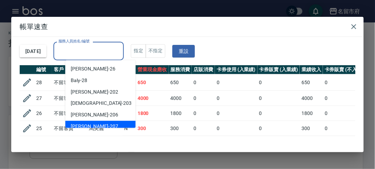
click at [107, 125] on div "[PERSON_NAME] -207" at bounding box center [100, 127] width 70 height 12
type input "[PERSON_NAME]-207"
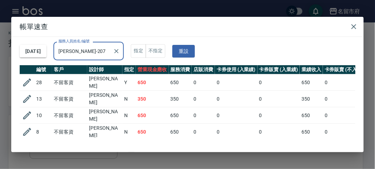
scroll to position [42, 0]
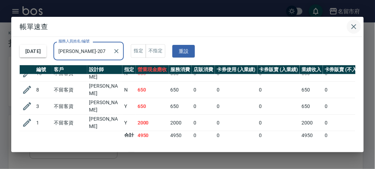
click at [354, 26] on icon "button" at bounding box center [353, 26] width 5 height 5
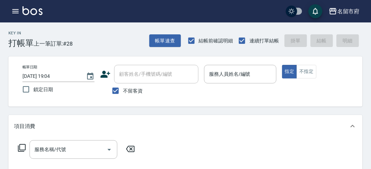
click at [8, 15] on div "名留市府 登出" at bounding box center [185, 11] width 371 height 23
click at [15, 13] on icon "button" at bounding box center [15, 11] width 6 height 4
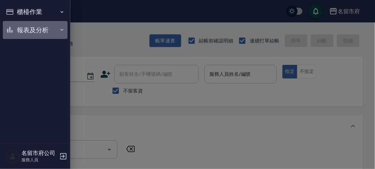
click at [18, 32] on button "報表及分析" at bounding box center [35, 30] width 65 height 18
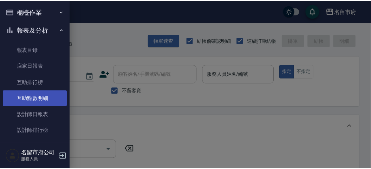
scroll to position [23, 0]
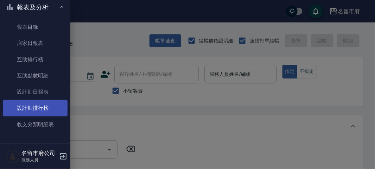
click at [45, 105] on link "設計師排行榜" at bounding box center [35, 108] width 65 height 16
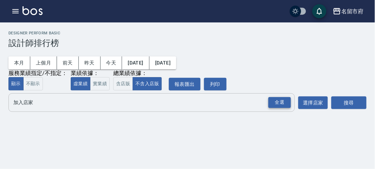
click at [280, 104] on div "全選" at bounding box center [279, 102] width 23 height 11
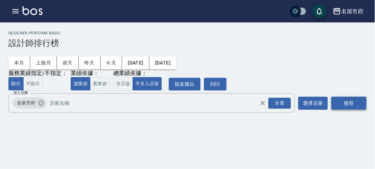
click at [341, 103] on button "搜尋" at bounding box center [348, 103] width 35 height 13
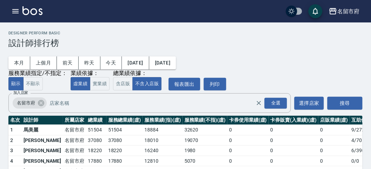
scroll to position [62, 0]
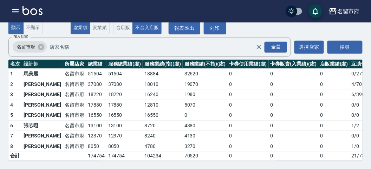
click at [27, 8] on img at bounding box center [33, 10] width 20 height 9
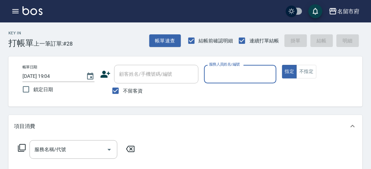
click at [241, 71] on input "服務人員姓名/編號" at bounding box center [240, 74] width 66 height 12
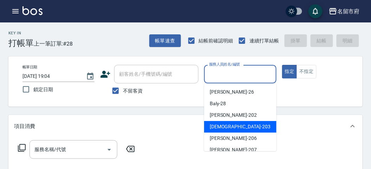
click at [228, 123] on div "聖德 -203" at bounding box center [240, 127] width 72 height 12
type input "聖德-203"
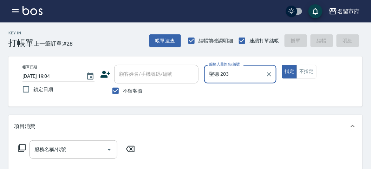
click at [22, 148] on icon at bounding box center [22, 148] width 8 height 8
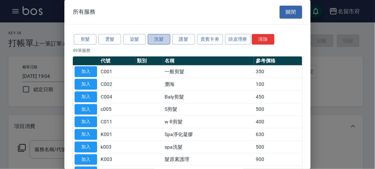
click at [156, 37] on button "洗髮" at bounding box center [159, 39] width 23 height 11
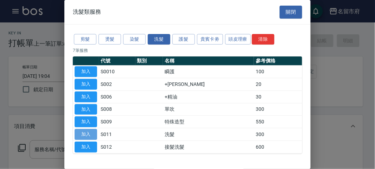
click at [84, 132] on button "加入" at bounding box center [86, 134] width 23 height 11
type input "洗髮(S011)"
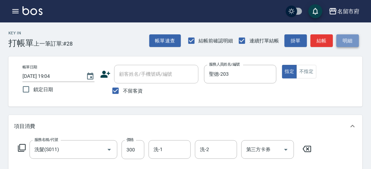
drag, startPoint x: 348, startPoint y: 37, endPoint x: 287, endPoint y: 75, distance: 72.1
click at [348, 37] on button "明細" at bounding box center [348, 40] width 23 height 13
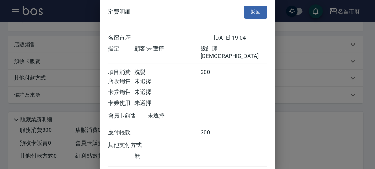
scroll to position [39, 0]
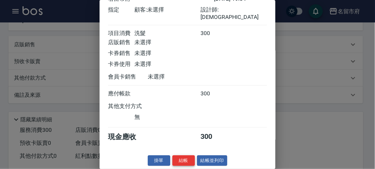
click at [179, 161] on button "結帳" at bounding box center [183, 161] width 23 height 11
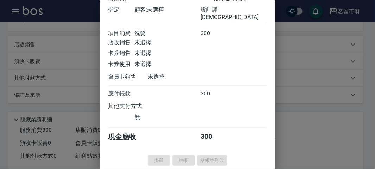
type input "[DATE] 19:38"
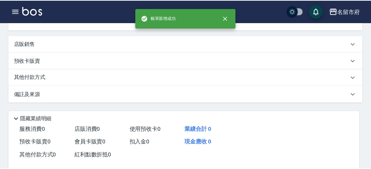
scroll to position [0, 0]
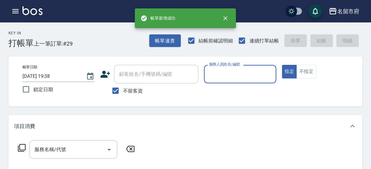
click at [232, 76] on input "服務人員姓名/編號" at bounding box center [240, 74] width 66 height 12
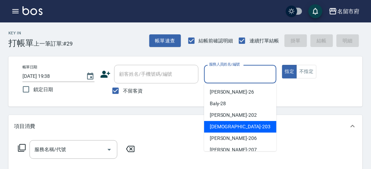
click at [224, 124] on span "聖德 -203" at bounding box center [240, 126] width 61 height 7
type input "聖德-203"
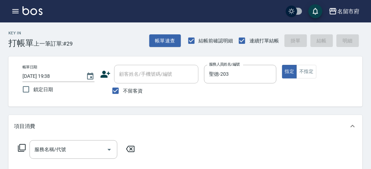
click at [24, 145] on icon at bounding box center [22, 148] width 8 height 8
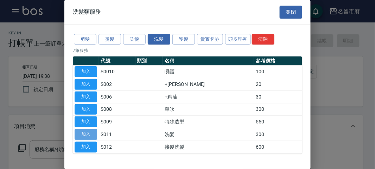
click at [88, 130] on button "加入" at bounding box center [86, 134] width 23 height 11
type input "洗髮(S011)"
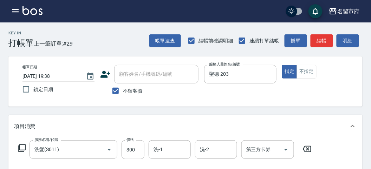
click at [24, 145] on icon at bounding box center [22, 148] width 8 height 8
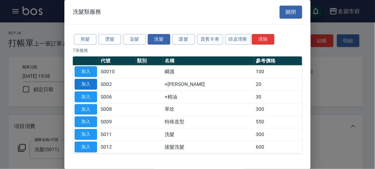
click at [89, 86] on button "加入" at bounding box center [86, 84] width 23 height 11
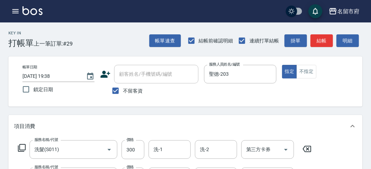
click at [21, 147] on icon at bounding box center [22, 148] width 8 height 8
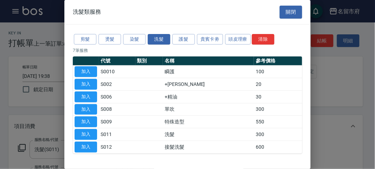
drag, startPoint x: 90, startPoint y: 91, endPoint x: 190, endPoint y: 110, distance: 101.0
click at [91, 92] on button "加入" at bounding box center [86, 97] width 23 height 11
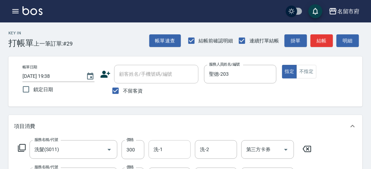
scroll to position [78, 0]
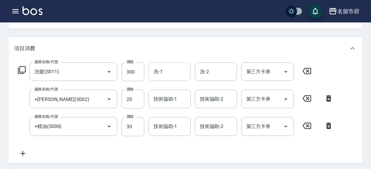
click at [168, 71] on input "洗-1" at bounding box center [170, 72] width 36 height 12
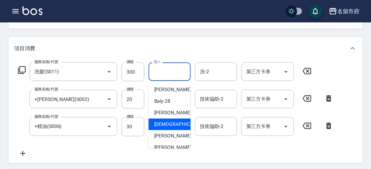
scroll to position [65, 0]
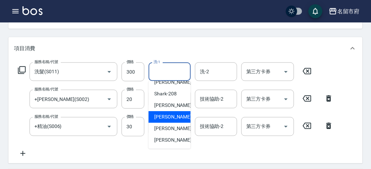
click at [168, 116] on span "Min Min -218" at bounding box center [177, 117] width 47 height 7
type input "Min Min-218"
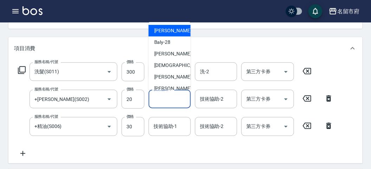
click at [166, 99] on input "技術協助-1" at bounding box center [170, 99] width 36 height 12
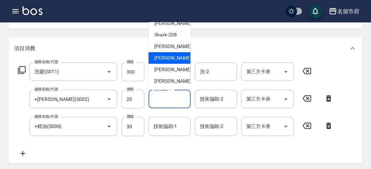
drag, startPoint x: 169, startPoint y: 60, endPoint x: 169, endPoint y: 104, distance: 44.0
click at [169, 60] on span "Min Min -218" at bounding box center [177, 58] width 47 height 7
type input "Min Min-218"
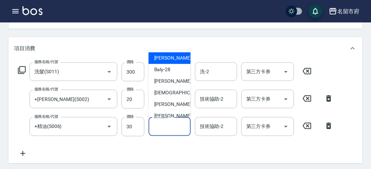
drag, startPoint x: 168, startPoint y: 129, endPoint x: 169, endPoint y: 98, distance: 30.3
click at [168, 128] on input "技術協助-1" at bounding box center [170, 127] width 36 height 12
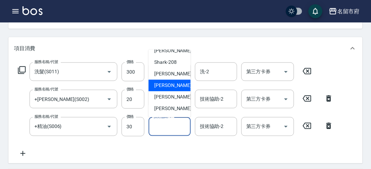
click at [170, 88] on span "Min Min -218" at bounding box center [177, 85] width 47 height 7
type input "Min Min-218"
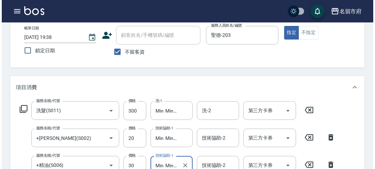
scroll to position [0, 0]
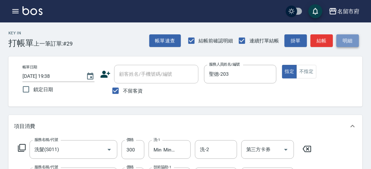
click at [342, 42] on button "明細" at bounding box center [348, 40] width 23 height 13
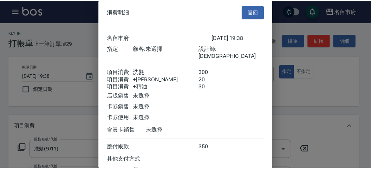
scroll to position [55, 0]
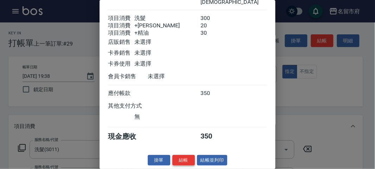
click at [185, 160] on button "結帳" at bounding box center [183, 160] width 23 height 11
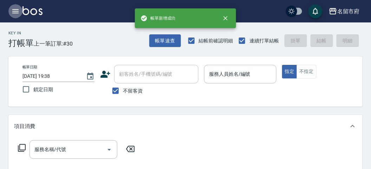
click at [13, 13] on icon "button" at bounding box center [15, 11] width 6 height 4
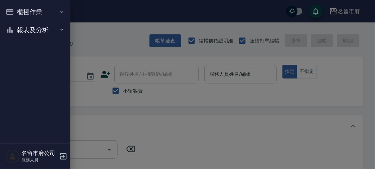
drag, startPoint x: 13, startPoint y: 13, endPoint x: 21, endPoint y: 30, distance: 19.2
click at [21, 30] on button "報表及分析" at bounding box center [35, 30] width 65 height 18
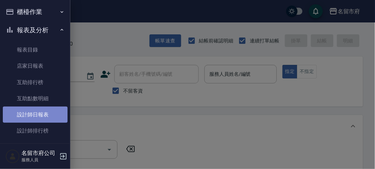
click at [35, 113] on link "設計師日報表" at bounding box center [35, 115] width 65 height 16
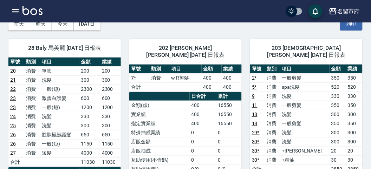
scroll to position [78, 0]
